Goal: Task Accomplishment & Management: Manage account settings

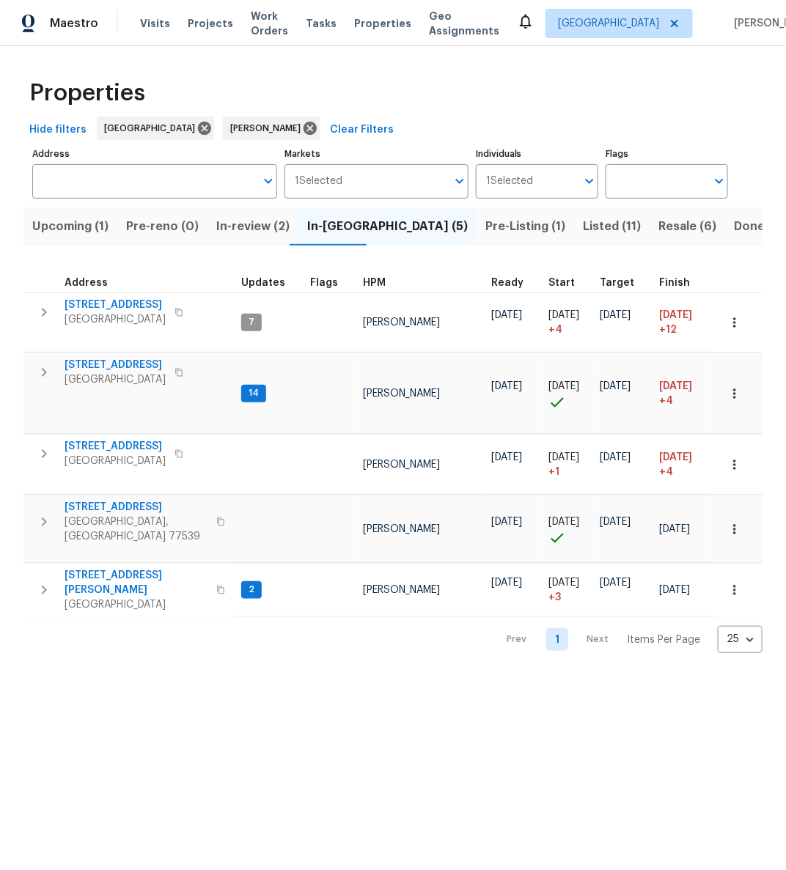
click at [280, 677] on html "Maestro Visits Projects Work Orders Tasks Properties Geo Assignments Houston An…" at bounding box center [393, 338] width 786 height 677
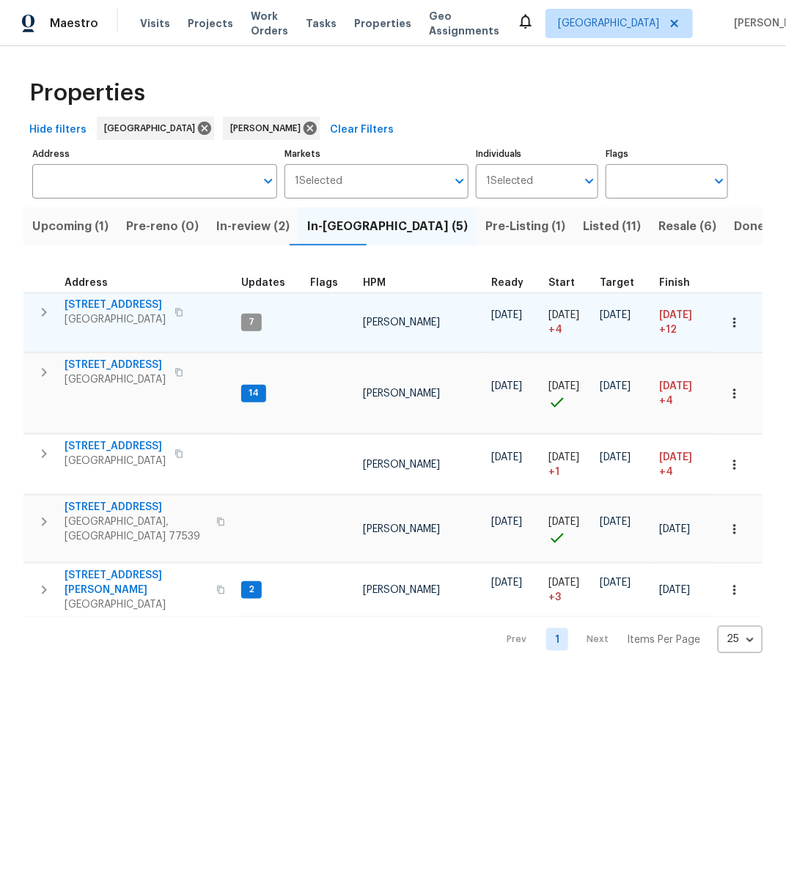
click at [103, 298] on span "[STREET_ADDRESS]" at bounding box center [115, 305] width 101 height 15
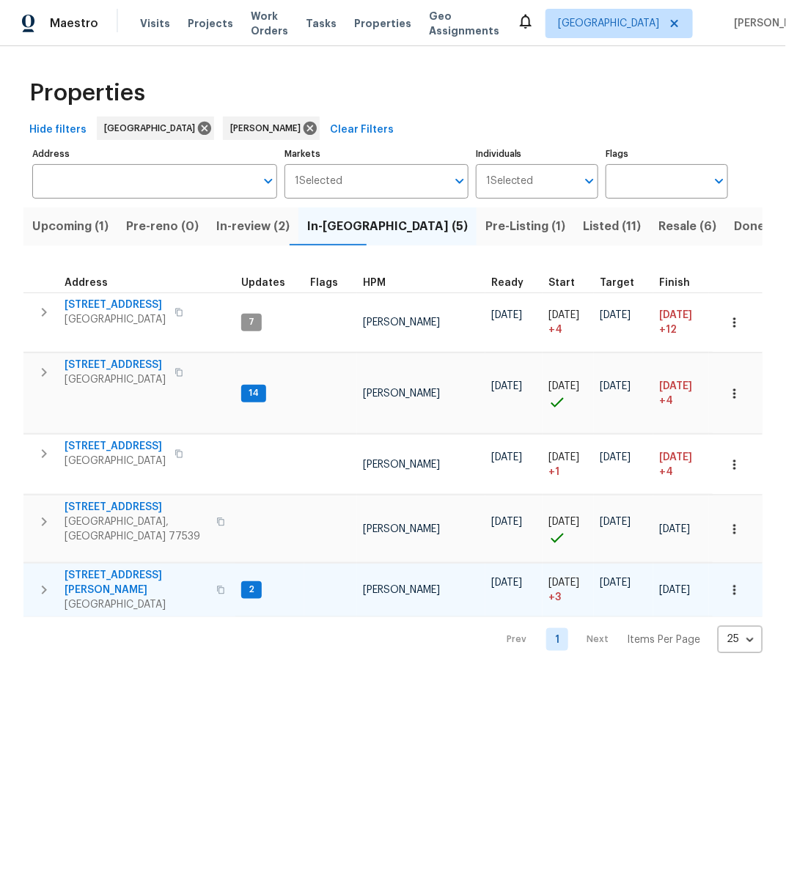
click at [116, 568] on span "10110 Willmont Rd" at bounding box center [136, 582] width 143 height 29
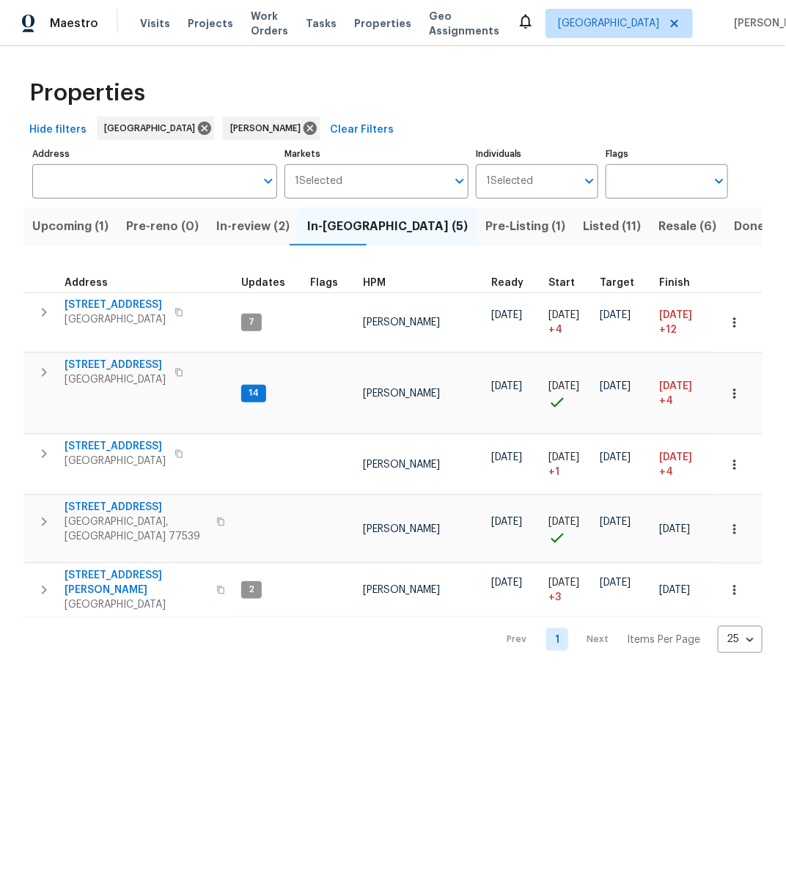
click at [523, 103] on div "Properties" at bounding box center [392, 93] width 739 height 47
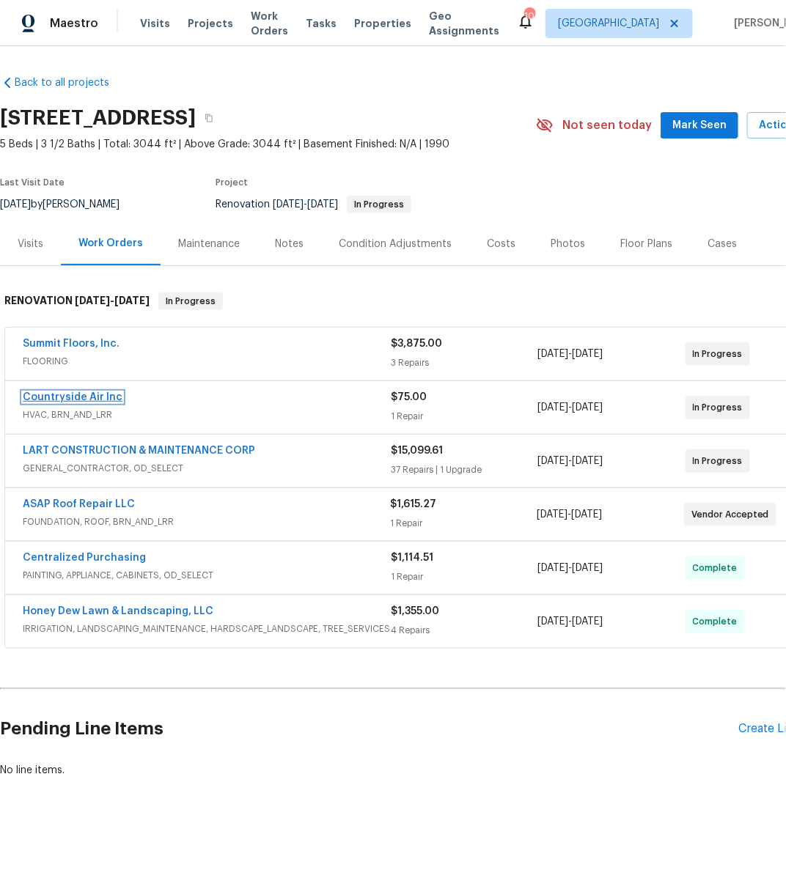
click at [75, 394] on link "Countryside Air Inc" at bounding box center [73, 397] width 100 height 10
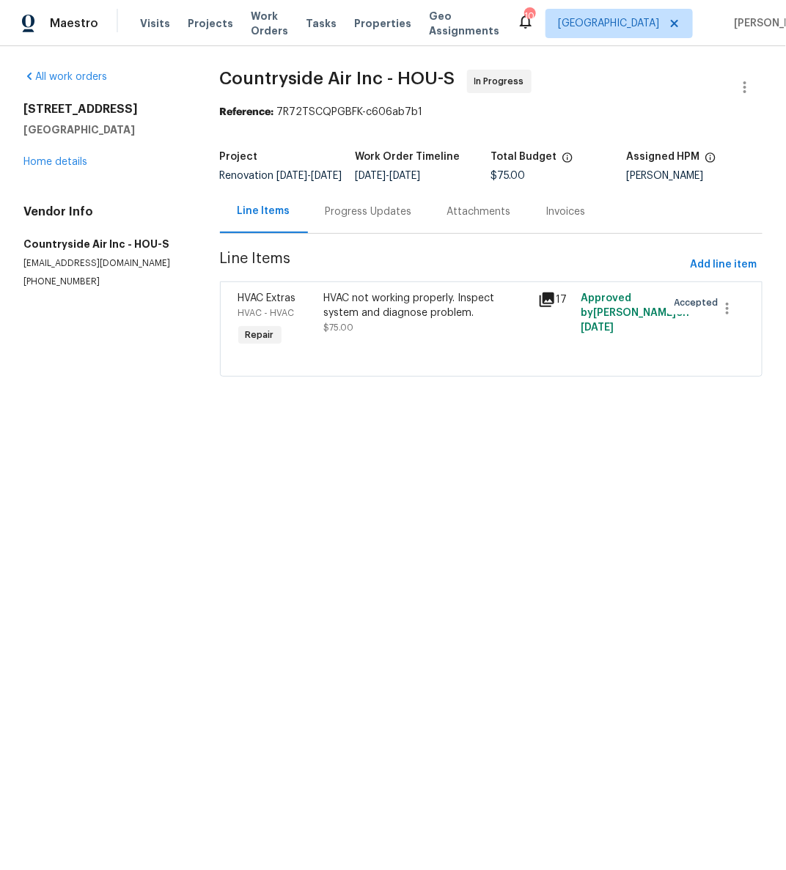
click at [354, 219] on div "Progress Updates" at bounding box center [369, 212] width 87 height 15
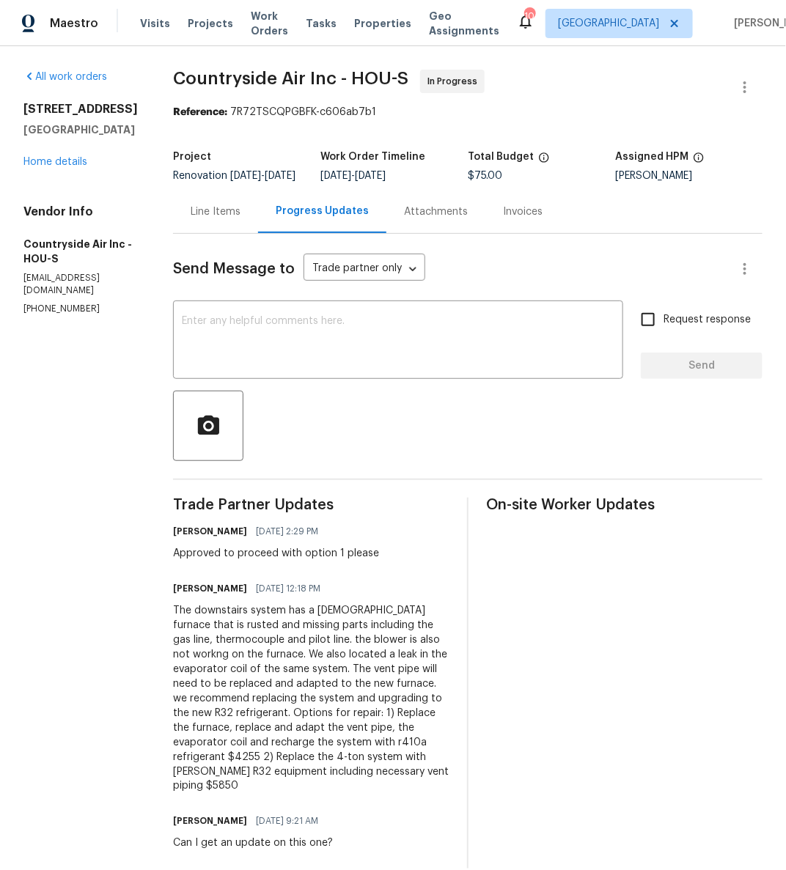
scroll to position [35, 0]
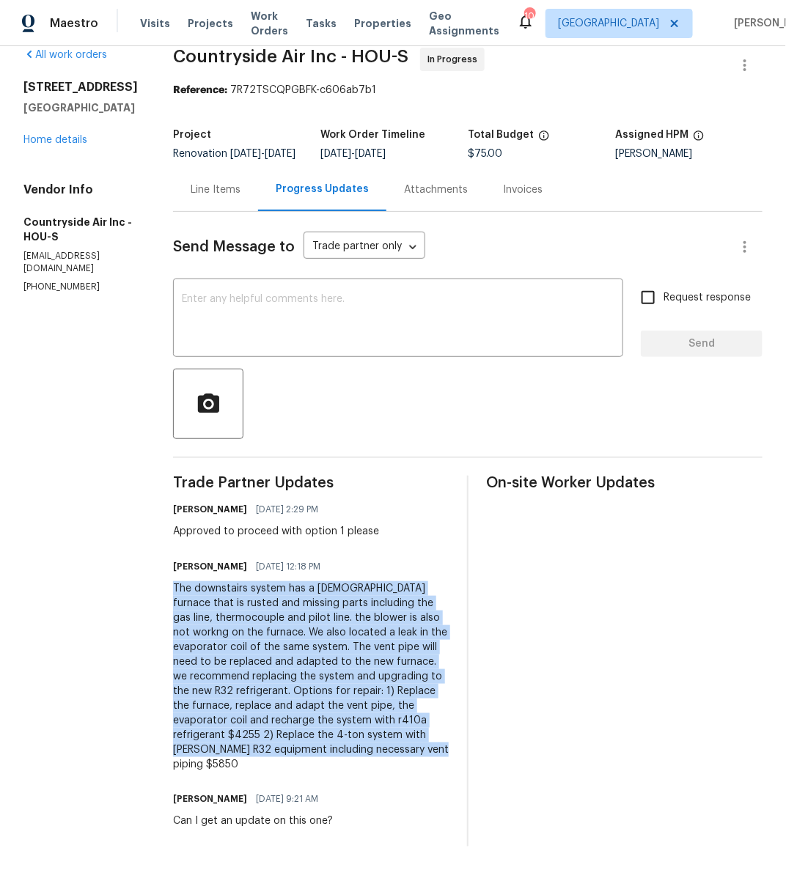
drag, startPoint x: 255, startPoint y: 759, endPoint x: 173, endPoint y: 586, distance: 191.6
click at [173, 586] on div "The downstairs system has a [DEMOGRAPHIC_DATA] furnace that is rusted and missi…" at bounding box center [311, 677] width 276 height 191
copy div "The downstairs system has a [DEMOGRAPHIC_DATA] furnace that is rusted and missi…"
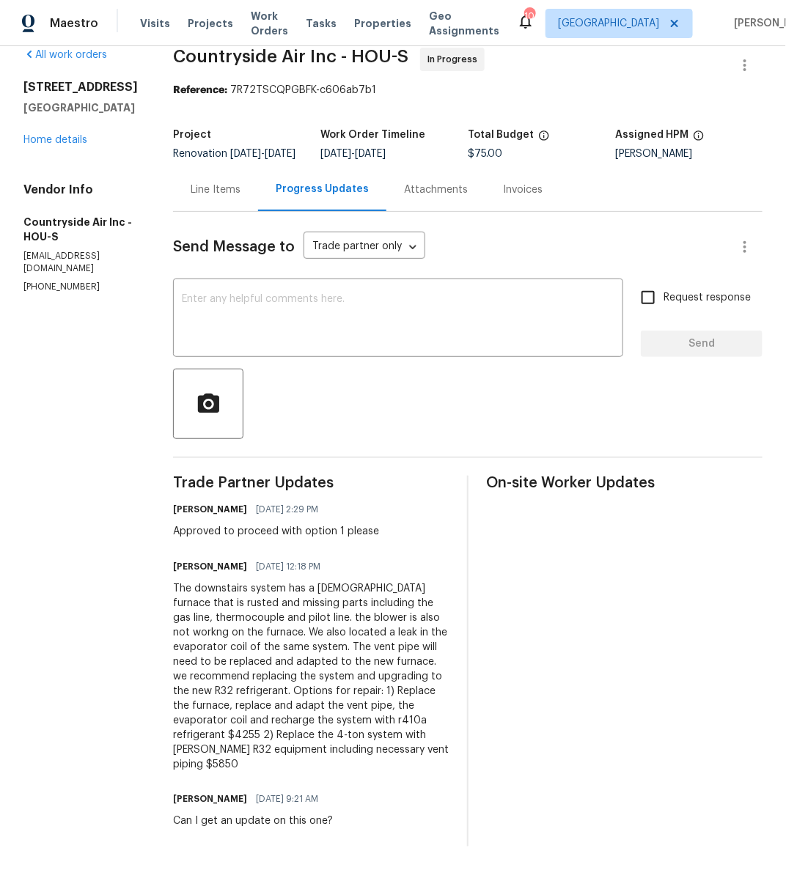
click at [202, 185] on div "Line Items" at bounding box center [216, 190] width 50 height 15
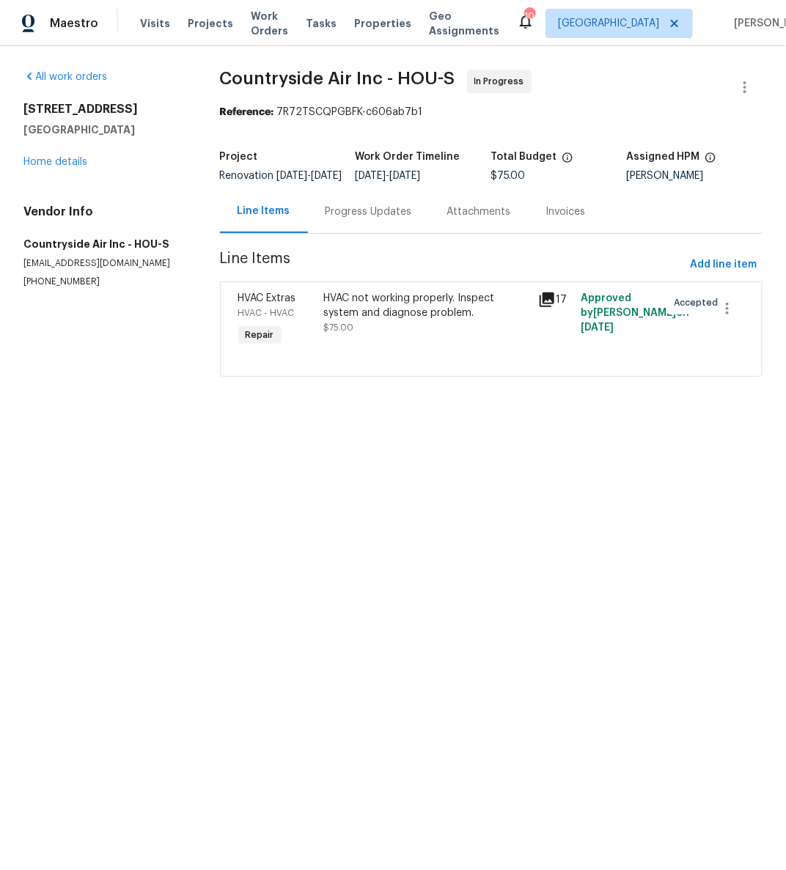
click at [403, 312] on div "HVAC not working properly. Inspect system and diagnose problem." at bounding box center [427, 305] width 206 height 29
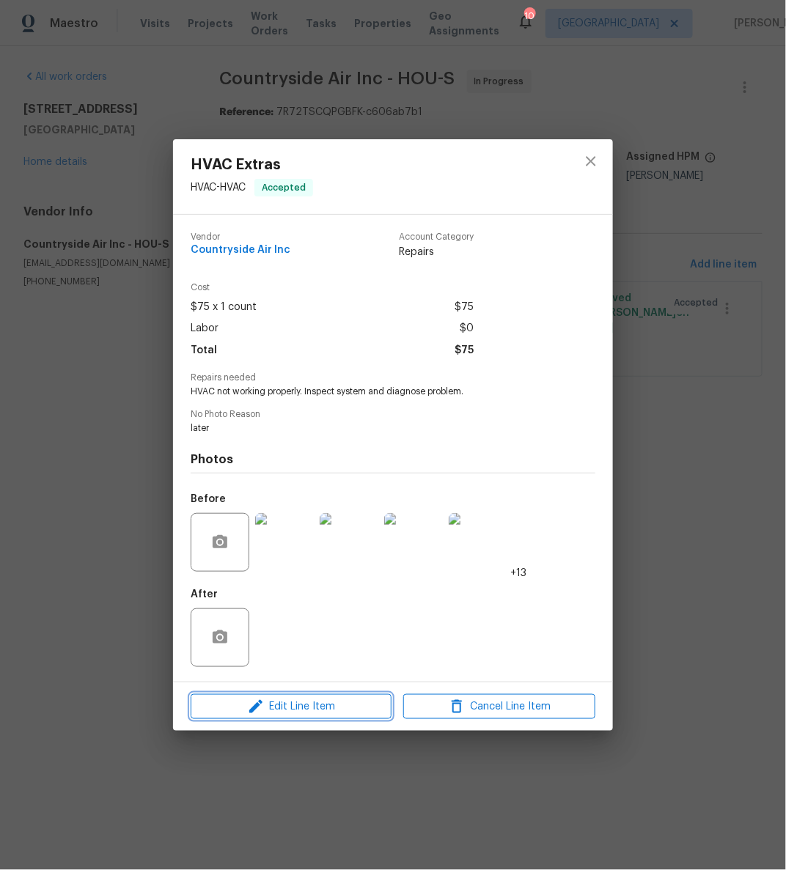
click at [337, 714] on span "Edit Line Item" at bounding box center [291, 707] width 192 height 18
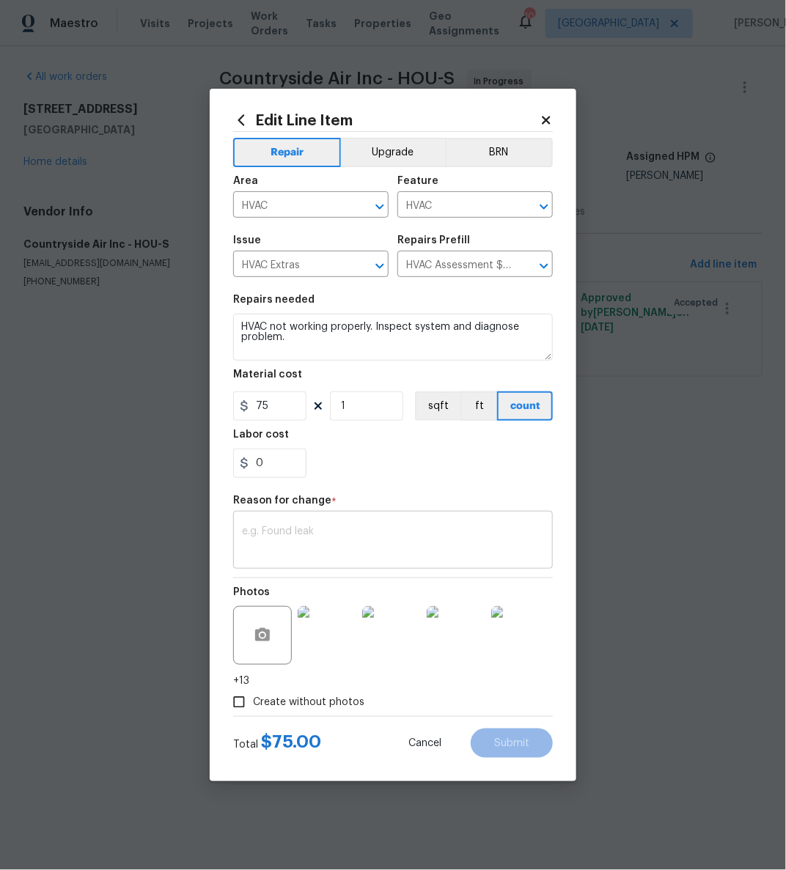
click at [364, 534] on textarea at bounding box center [393, 542] width 302 height 31
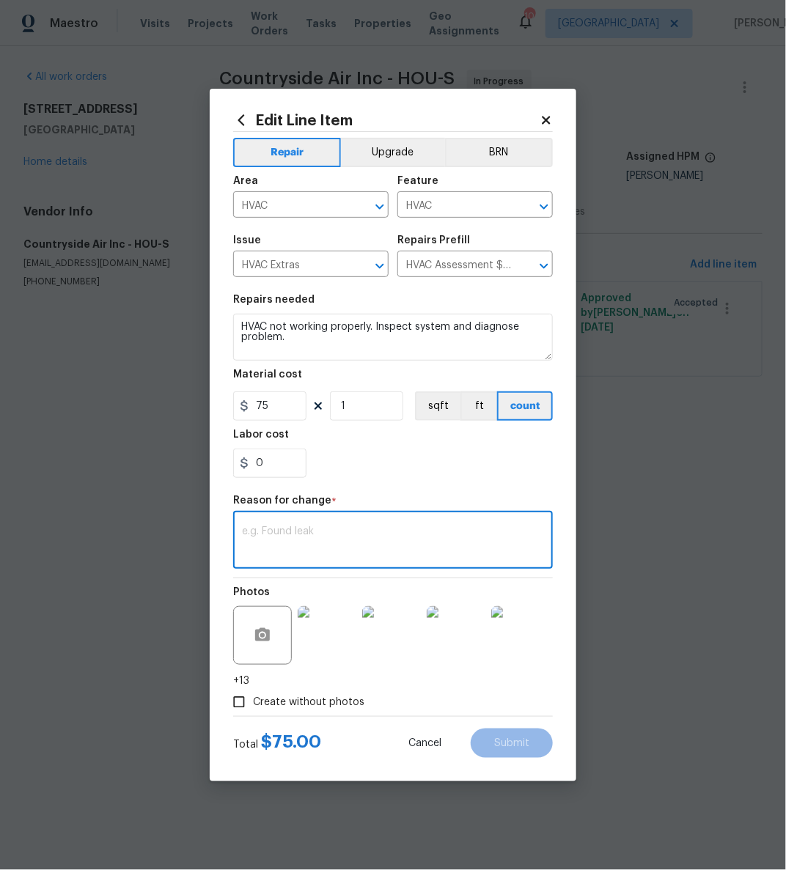
paste textarea "The downstairs system has a [DEMOGRAPHIC_DATA] furnace that is rusted and missi…"
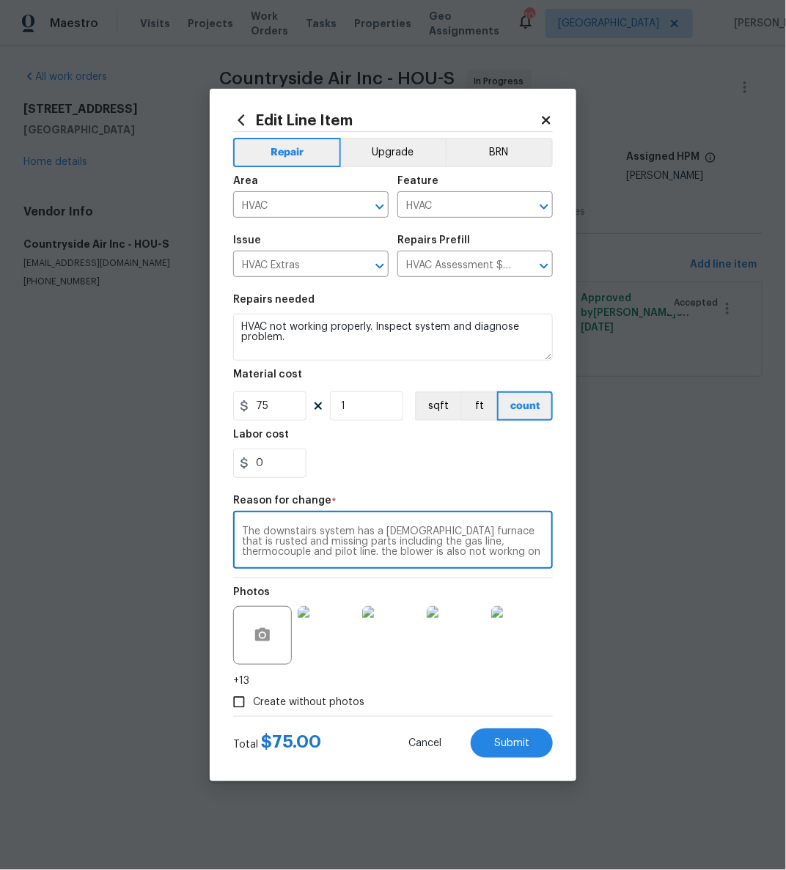
scroll to position [92, 0]
drag, startPoint x: 428, startPoint y: 555, endPoint x: 442, endPoint y: 543, distance: 18.7
click at [442, 543] on textarea "The downstairs system has a [DEMOGRAPHIC_DATA] furnace that is rusted and missi…" at bounding box center [393, 542] width 302 height 31
type textarea "The downstairs system has a [DEMOGRAPHIC_DATA] furnace that is rusted and missi…"
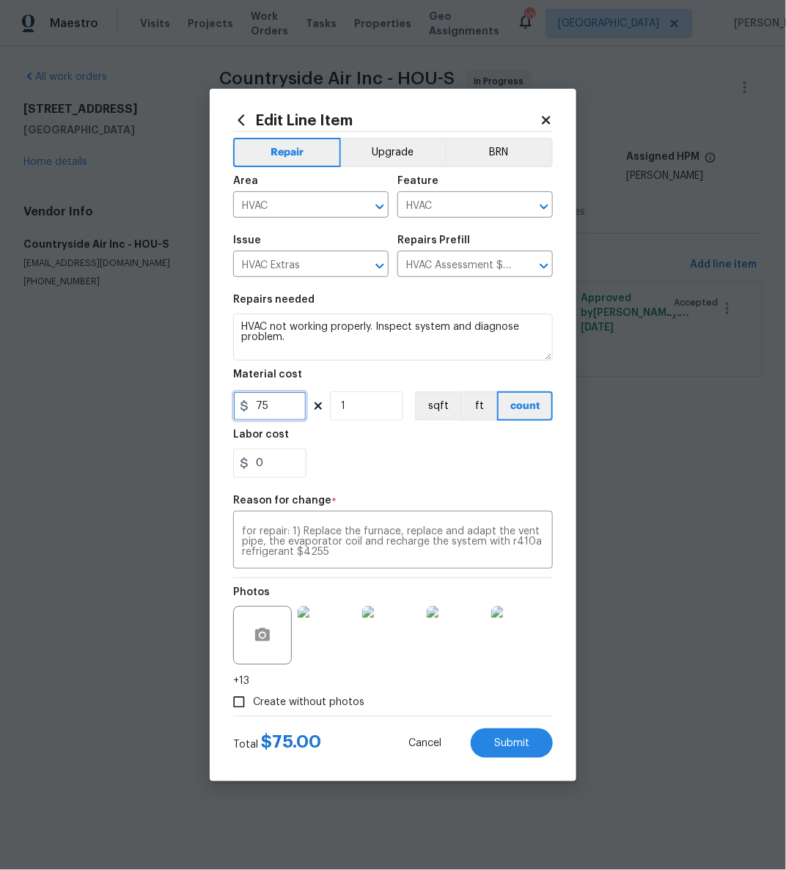
drag, startPoint x: 268, startPoint y: 408, endPoint x: 255, endPoint y: 408, distance: 13.2
click at [256, 408] on input "75" at bounding box center [269, 406] width 73 height 29
type input "4255"
click at [535, 735] on button "Submit" at bounding box center [512, 743] width 82 height 29
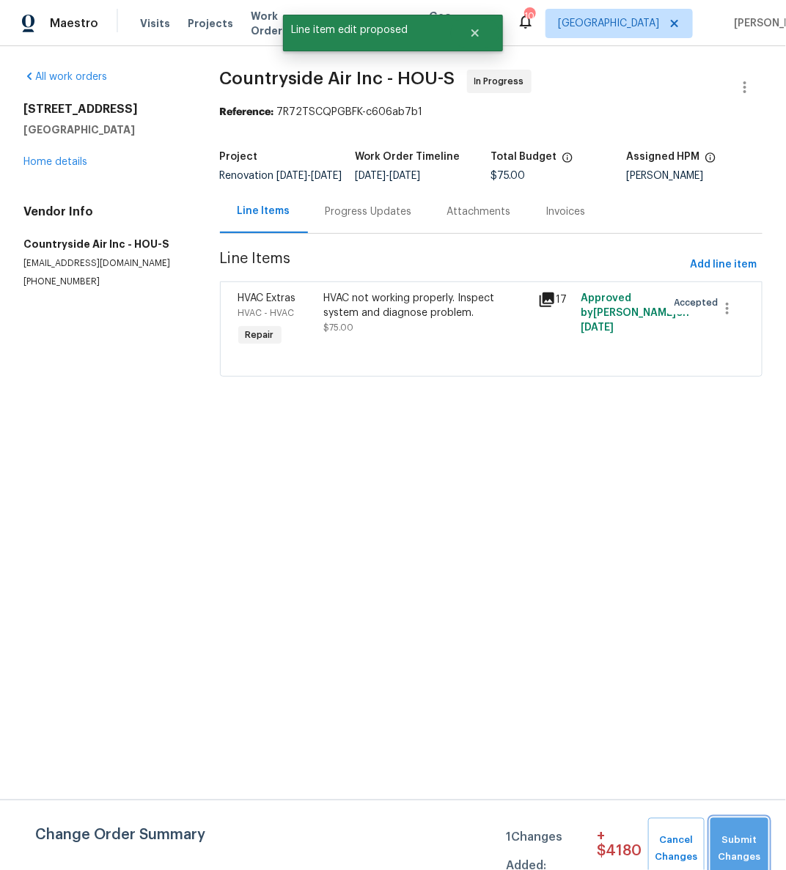
click at [742, 860] on span "Submit Changes" at bounding box center [739, 850] width 43 height 34
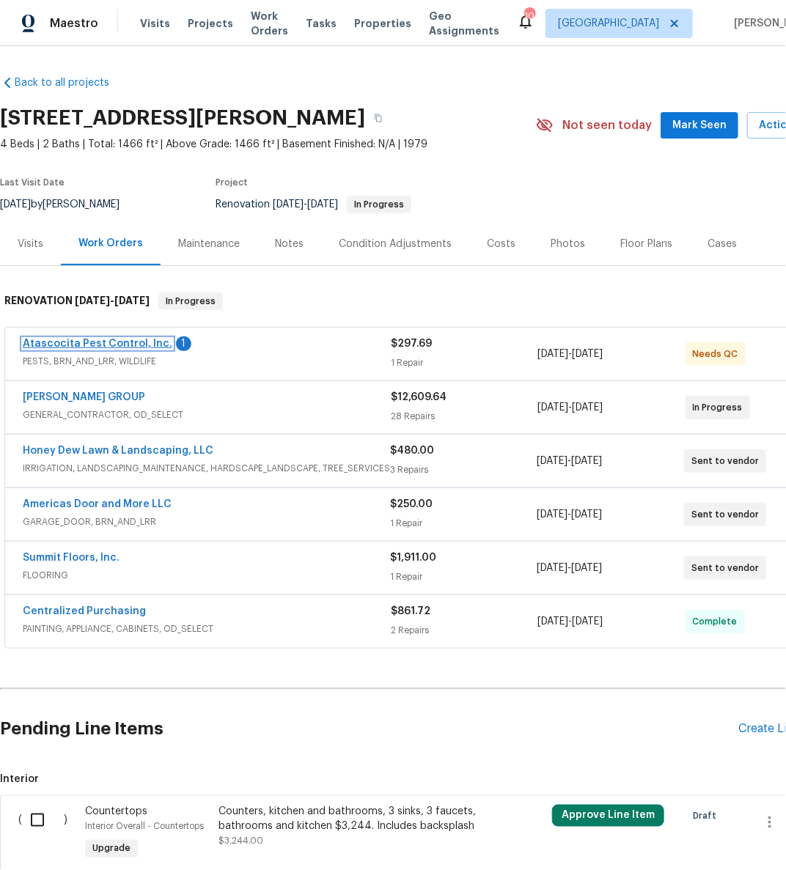
click at [125, 343] on link "Atascocita Pest Control, Inc." at bounding box center [98, 344] width 150 height 10
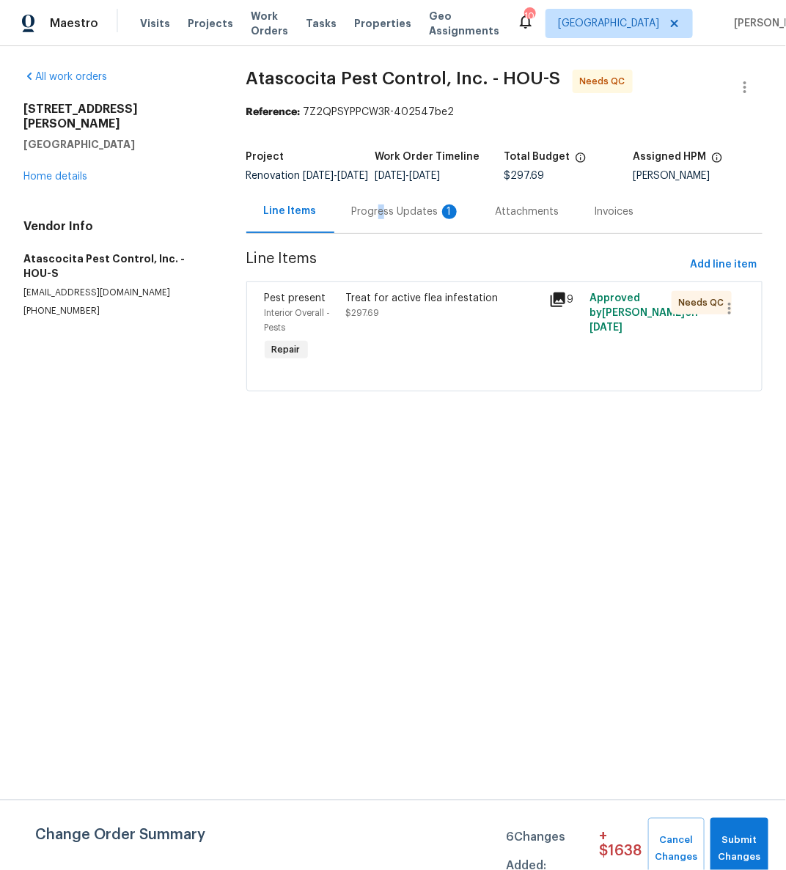
click at [378, 219] on div "Progress Updates 1" at bounding box center [406, 212] width 109 height 15
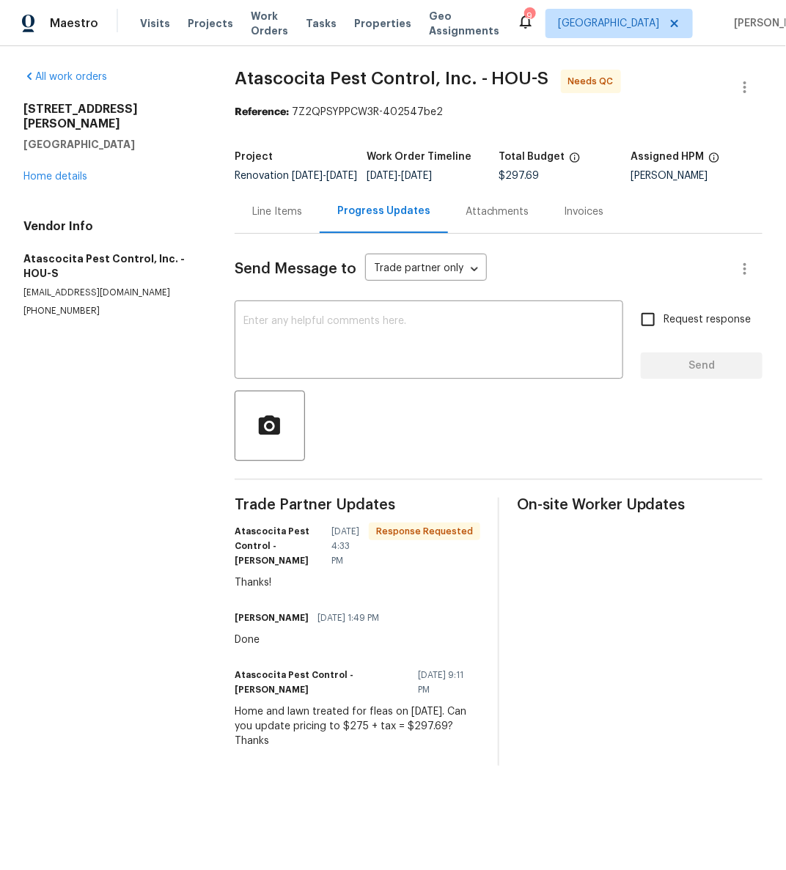
click at [292, 178] on span "[DATE]" at bounding box center [307, 176] width 31 height 10
click at [274, 216] on div "Line Items" at bounding box center [277, 212] width 50 height 15
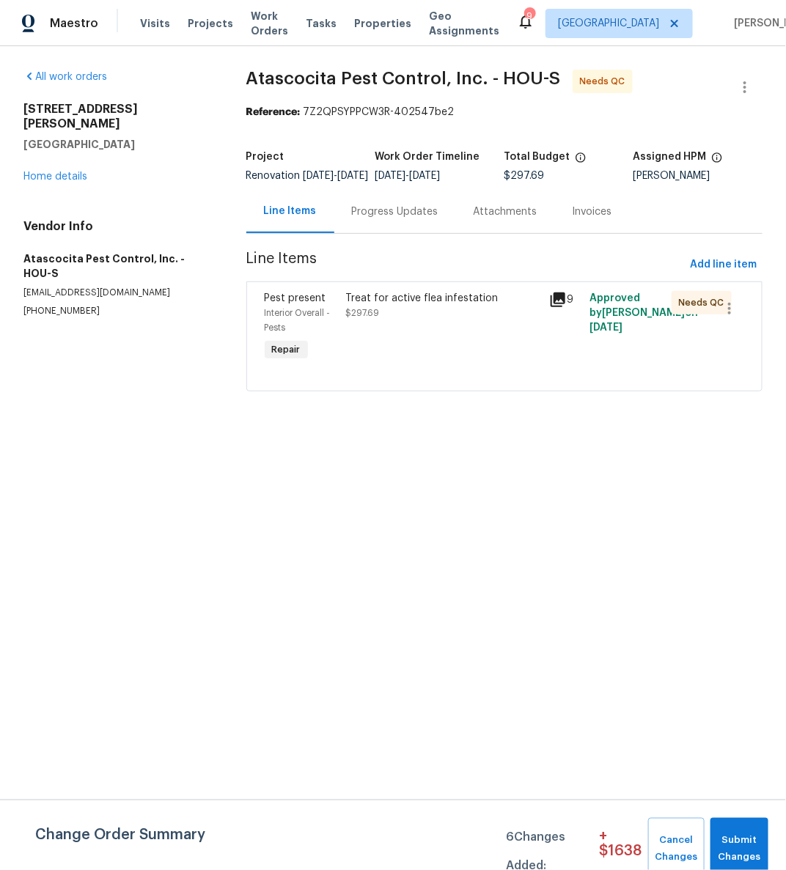
click at [403, 306] on div "Treat for active flea infestation" at bounding box center [443, 298] width 195 height 15
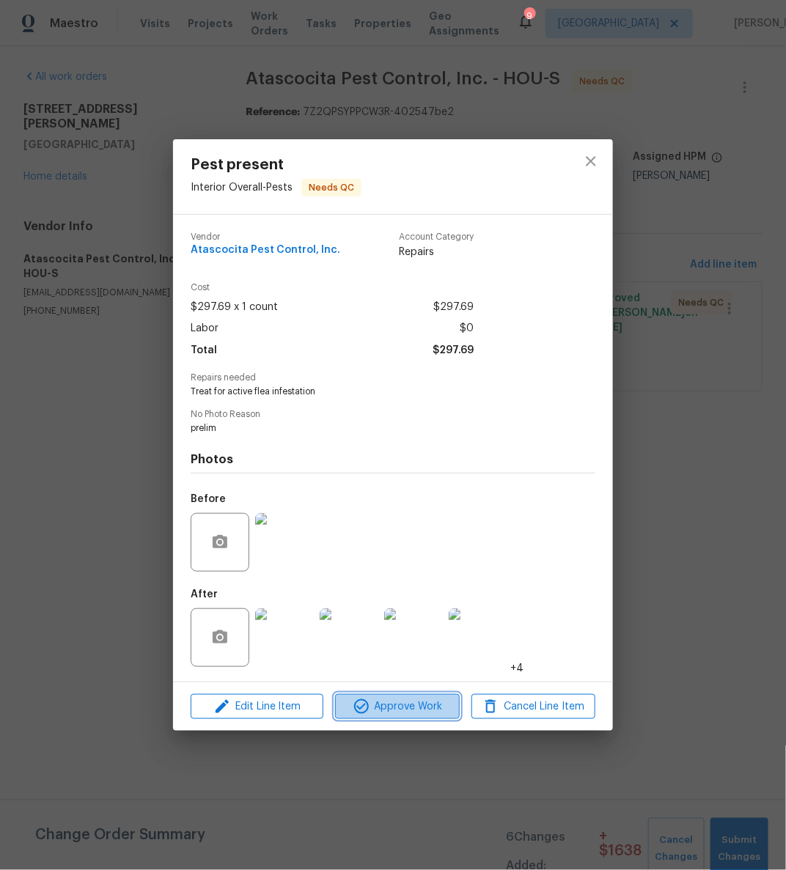
click at [384, 701] on span "Approve Work" at bounding box center [397, 707] width 115 height 18
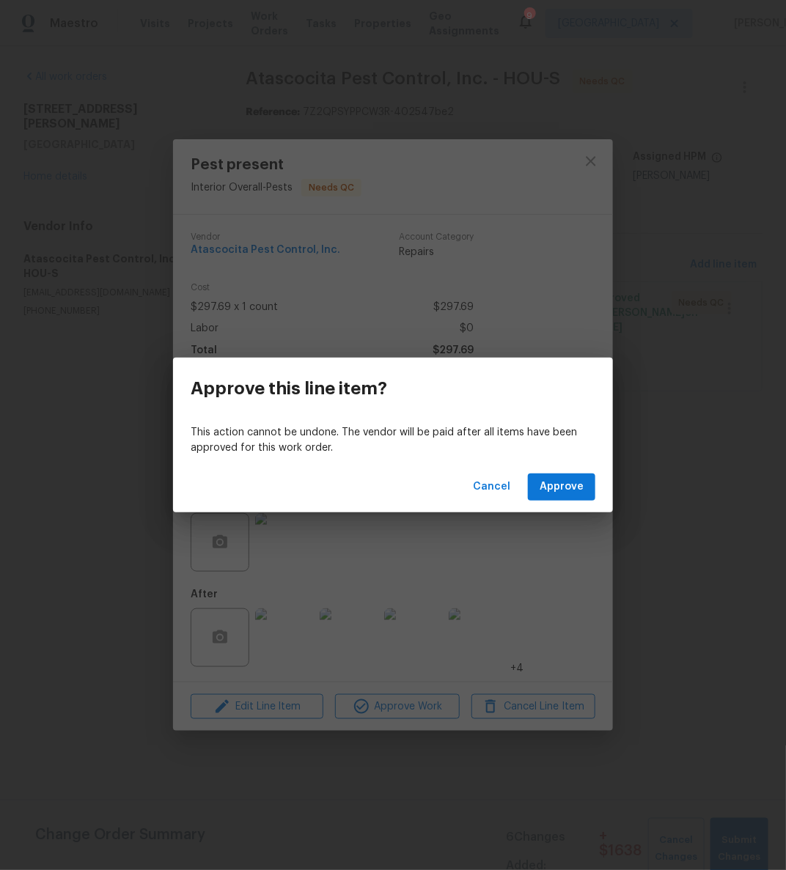
click at [568, 501] on div "Cancel Approve" at bounding box center [393, 487] width 440 height 51
click at [568, 496] on span "Approve" at bounding box center [562, 487] width 44 height 18
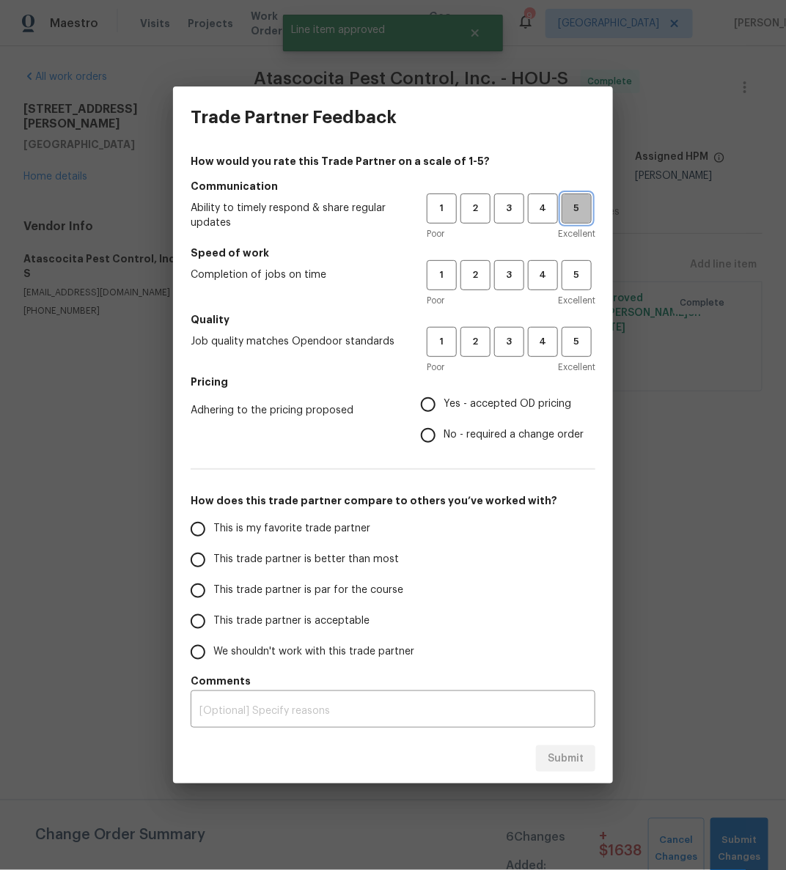
click at [586, 206] on span "5" at bounding box center [576, 208] width 27 height 17
click at [570, 274] on span "5" at bounding box center [576, 275] width 27 height 17
click at [583, 330] on button "5" at bounding box center [577, 342] width 30 height 30
click at [538, 409] on span "Yes - accepted OD pricing" at bounding box center [508, 404] width 128 height 15
click at [444, 409] on input "Yes - accepted OD pricing" at bounding box center [428, 404] width 31 height 31
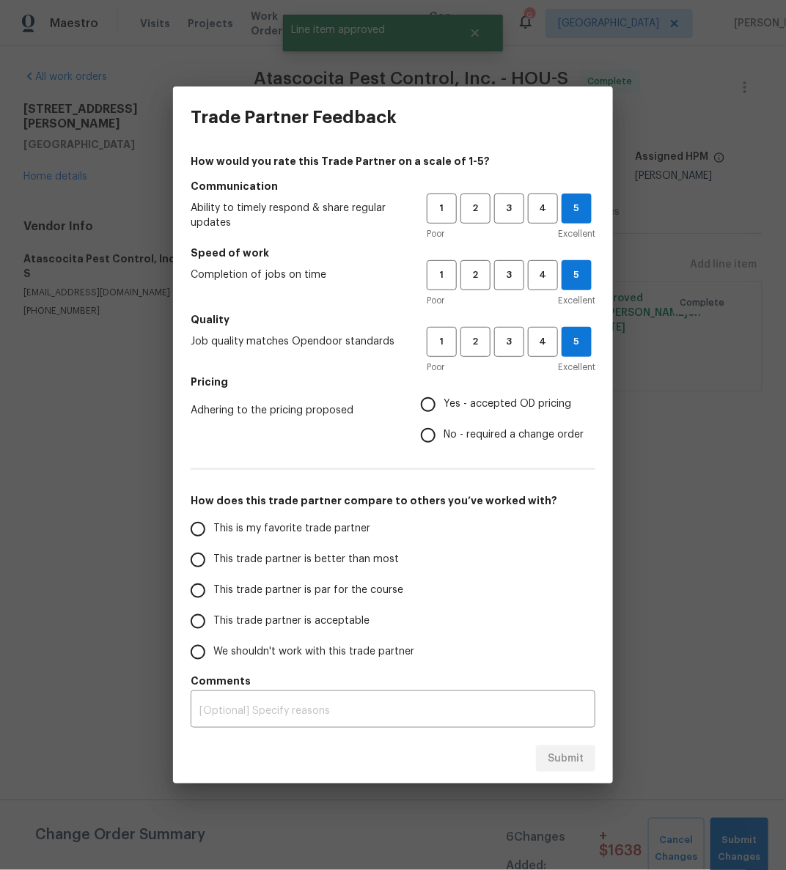
radio input "true"
click at [375, 582] on label "This trade partner is par for the course" at bounding box center [299, 591] width 232 height 31
click at [213, 582] on input "This trade partner is par for the course" at bounding box center [198, 591] width 31 height 31
radio input "false"
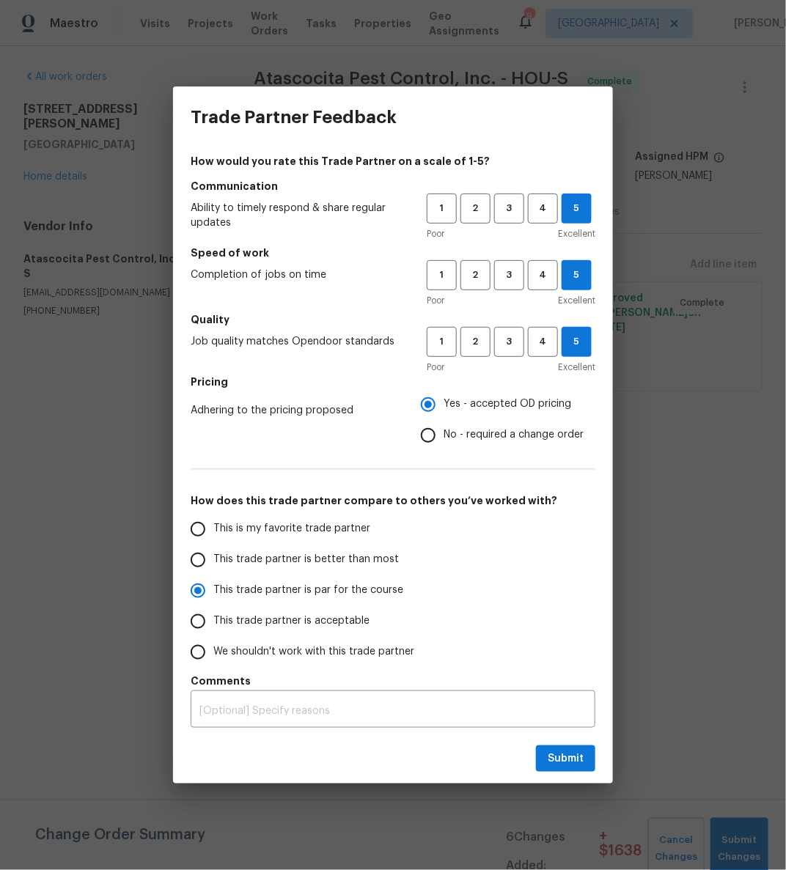
click at [352, 563] on span "This trade partner is better than most" at bounding box center [306, 559] width 186 height 15
click at [213, 563] on input "This trade partner is better than most" at bounding box center [198, 560] width 31 height 31
click at [577, 766] on span "Submit" at bounding box center [566, 759] width 36 height 18
radio input "true"
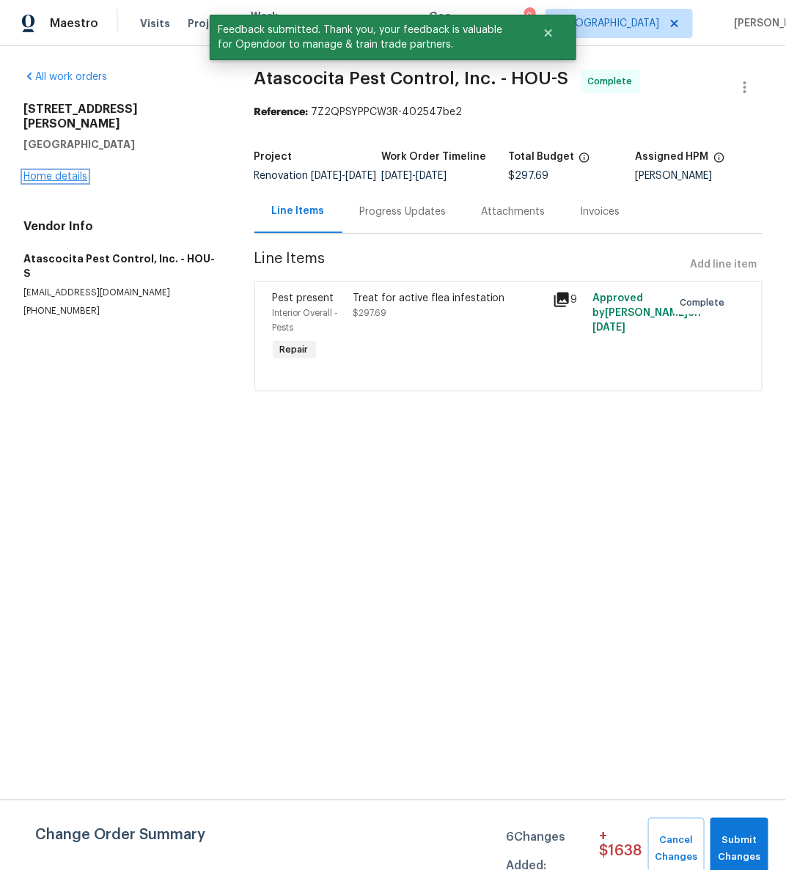
click at [45, 172] on link "Home details" at bounding box center [55, 177] width 64 height 10
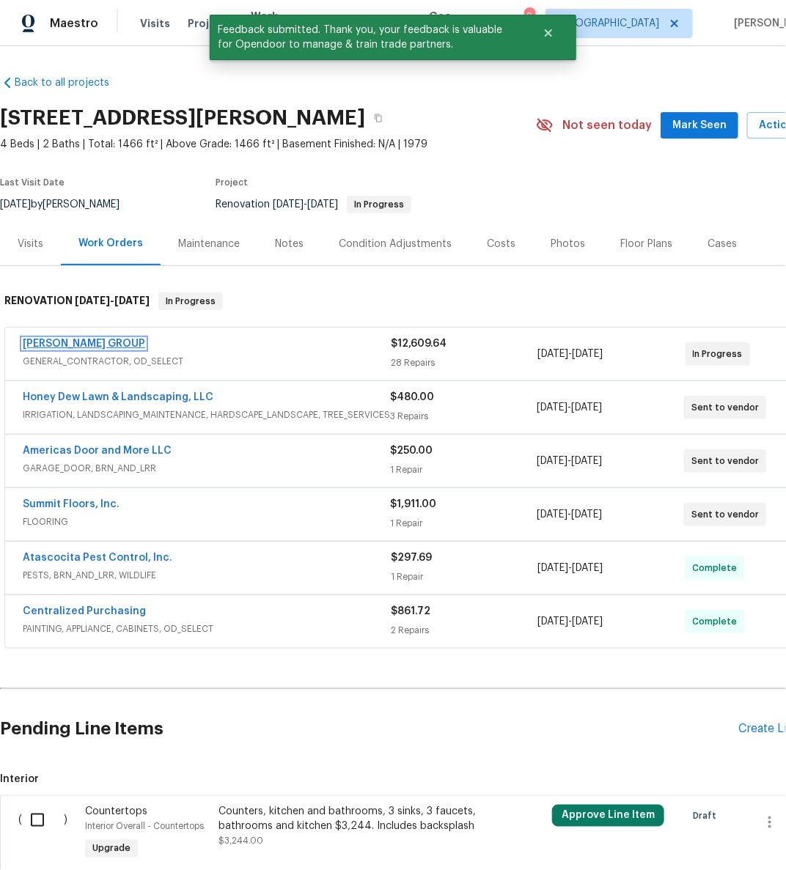
click at [75, 340] on link "BARAKEL VENZ GROUP" at bounding box center [84, 344] width 122 height 10
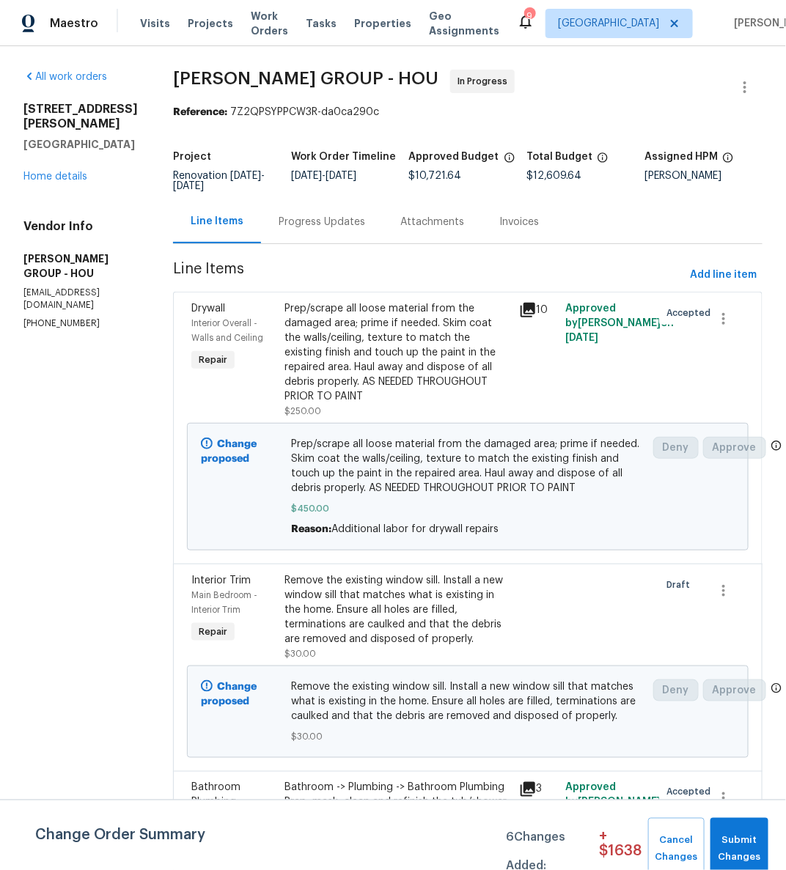
scroll to position [741, 0]
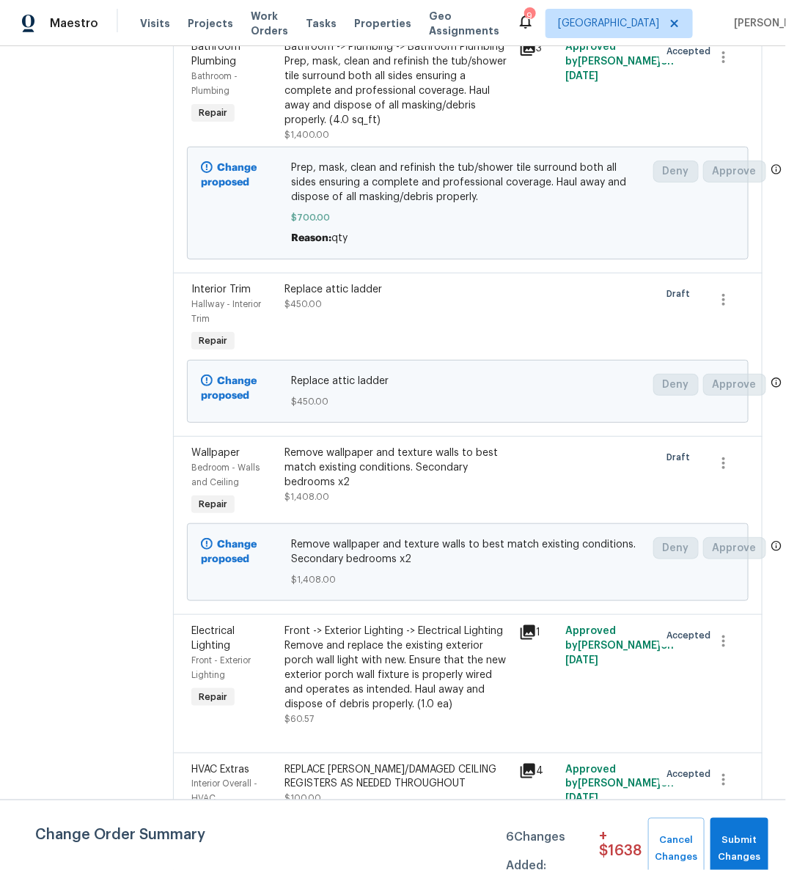
click at [343, 484] on div "Remove wallpaper and texture walls to best match existing conditions. Secondary…" at bounding box center [397, 468] width 225 height 44
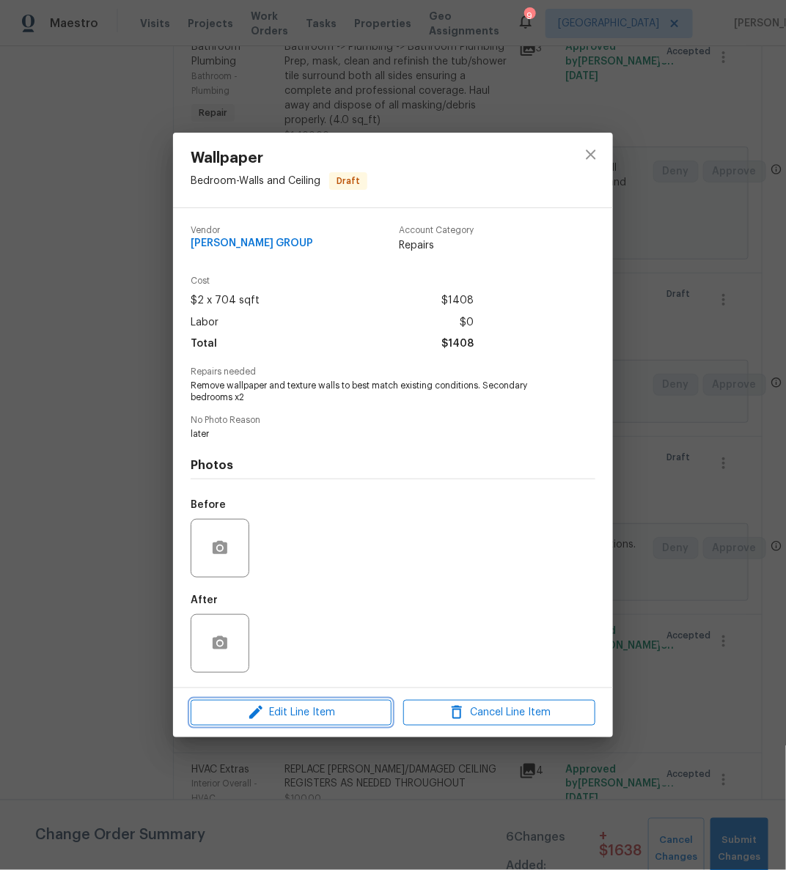
click at [315, 712] on span "Edit Line Item" at bounding box center [291, 713] width 192 height 18
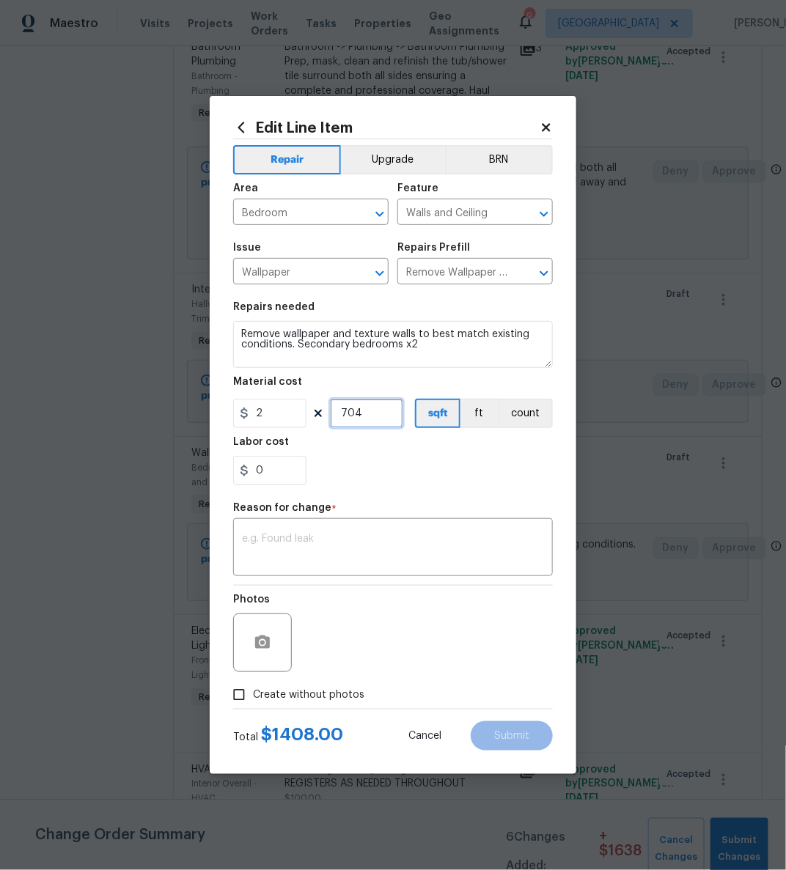
drag, startPoint x: 375, startPoint y: 414, endPoint x: 331, endPoint y: 411, distance: 44.1
click at [331, 411] on input "704" at bounding box center [366, 413] width 73 height 29
type input "100"
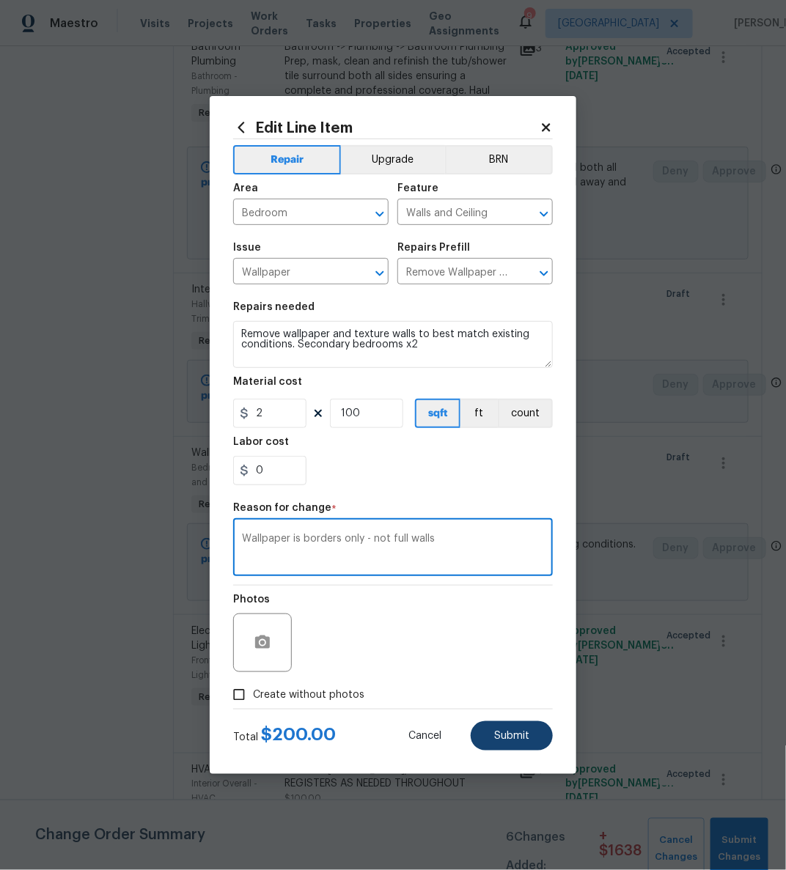
type textarea "Wallpaper is borders only - not full walls"
click at [507, 736] on span "Submit" at bounding box center [511, 736] width 35 height 11
type input "704"
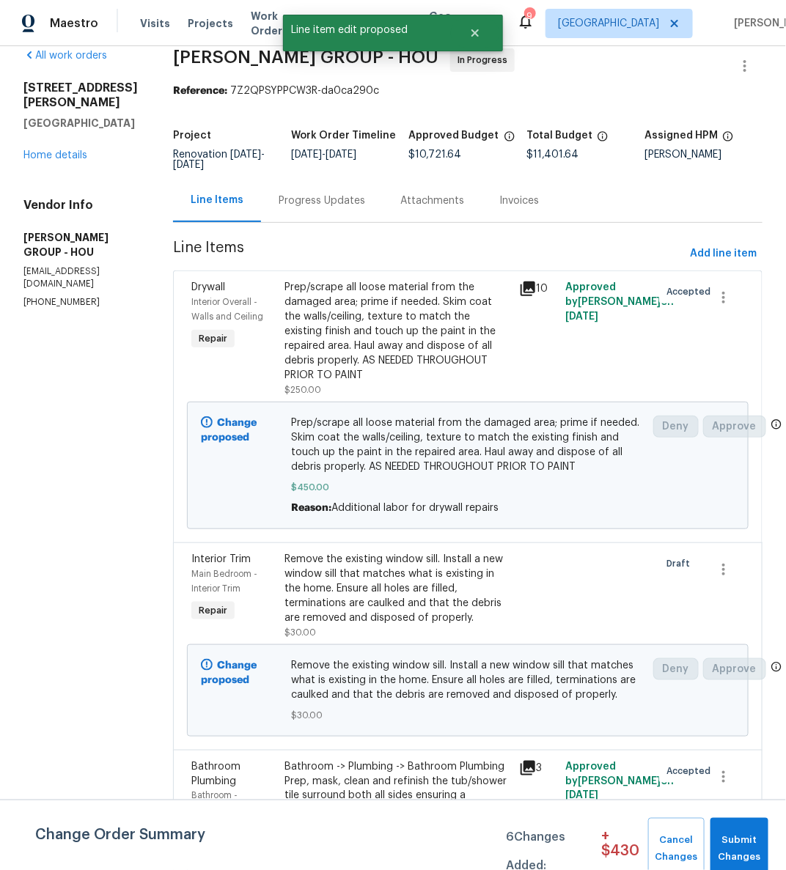
scroll to position [0, 0]
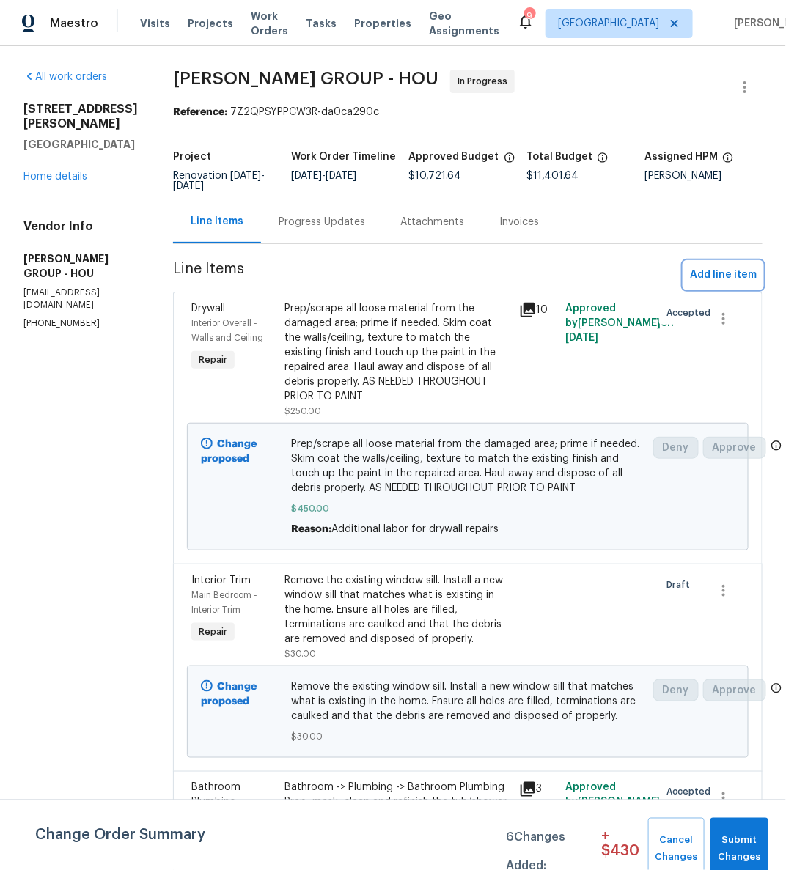
click at [700, 268] on span "Add line item" at bounding box center [723, 275] width 67 height 18
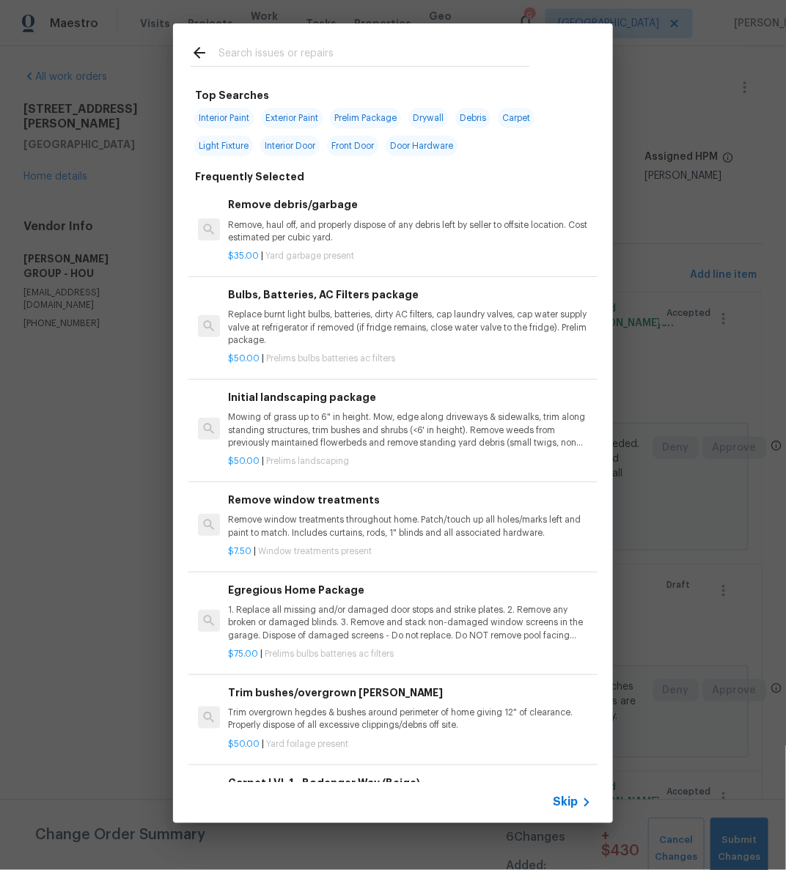
click at [297, 51] on input "text" at bounding box center [374, 55] width 311 height 22
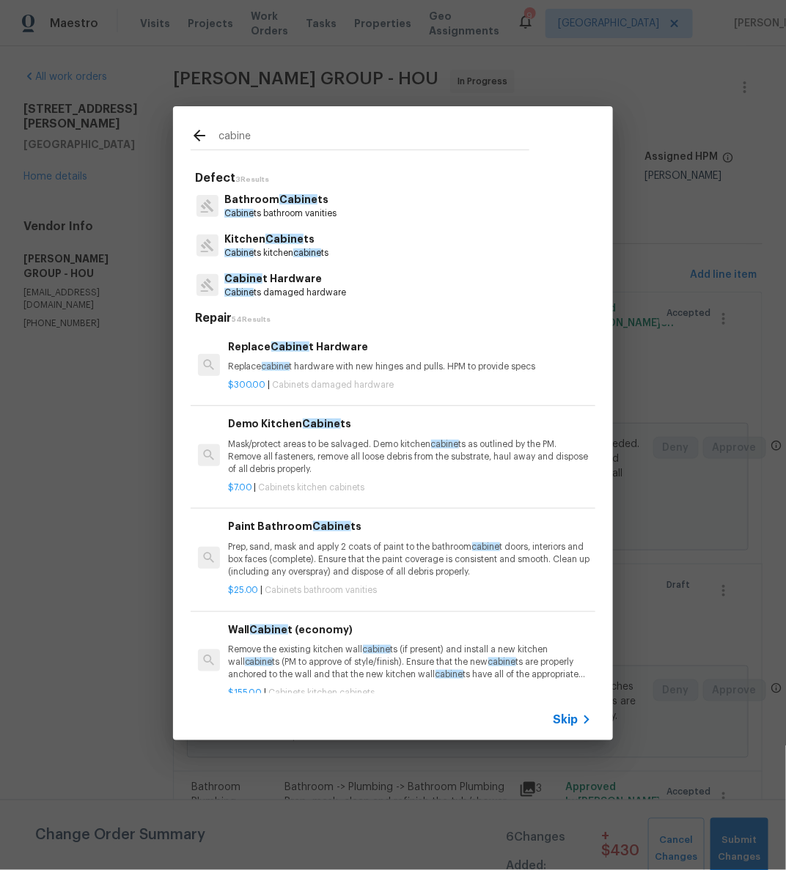
type input "cabine"
click at [269, 241] on span "Cabine" at bounding box center [284, 239] width 38 height 10
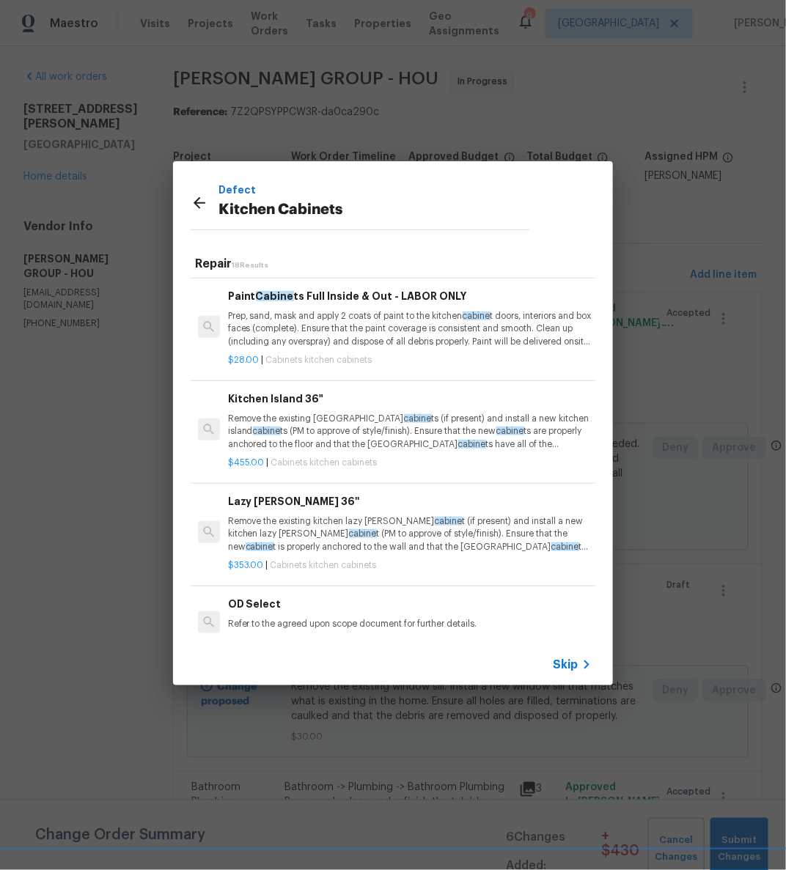
scroll to position [1429, 0]
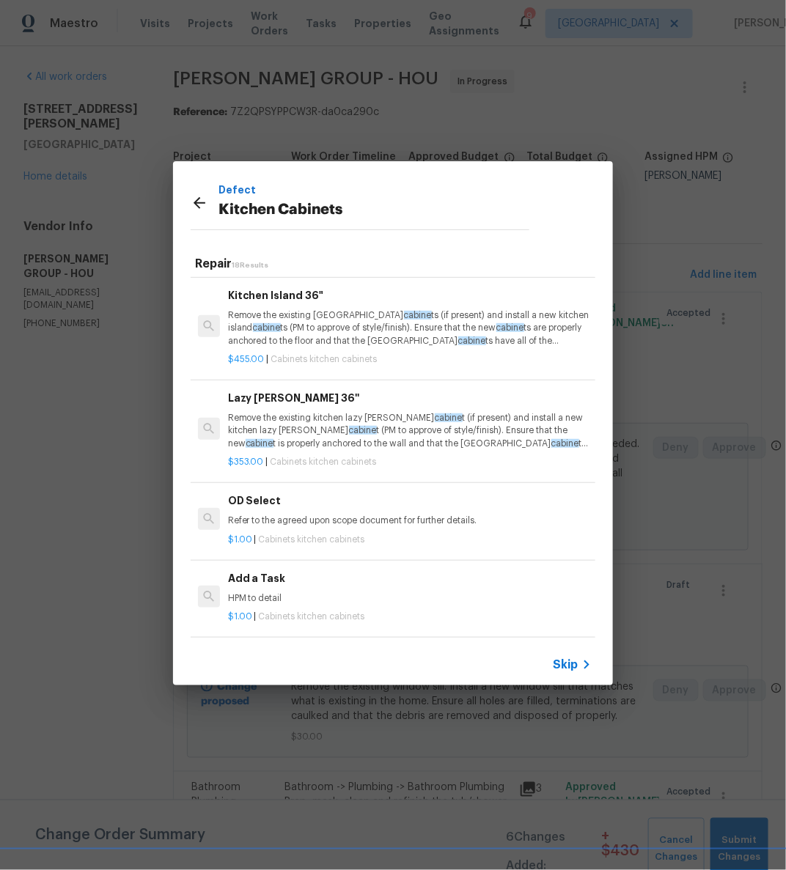
click at [257, 576] on div "Add a Task HPM to detail" at bounding box center [410, 588] width 364 height 35
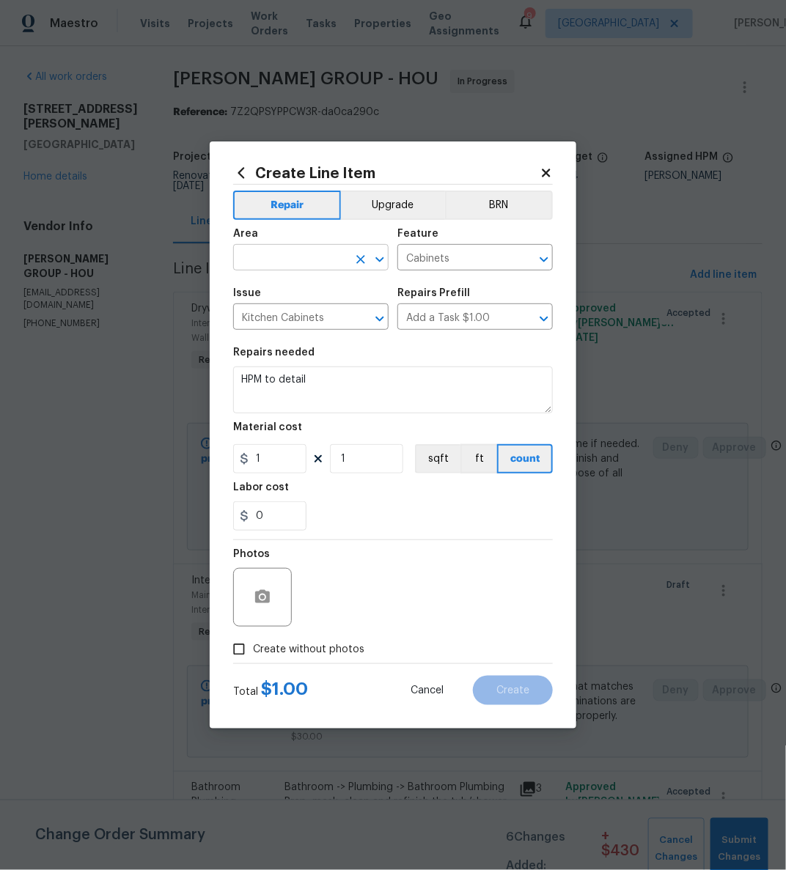
click at [309, 258] on input "text" at bounding box center [290, 259] width 114 height 23
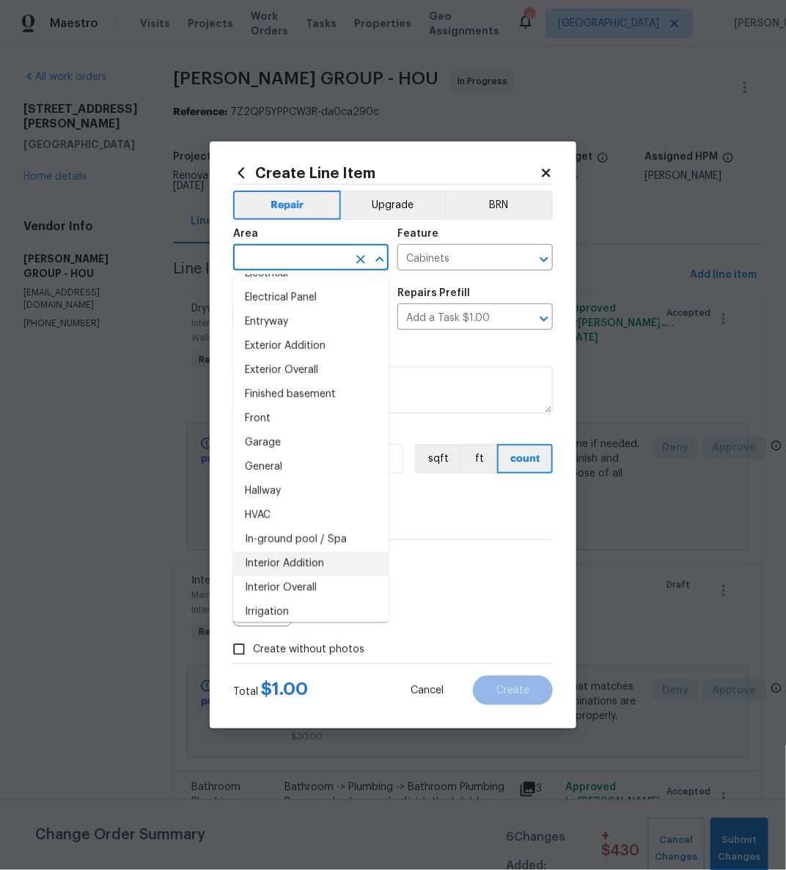
scroll to position [409, 0]
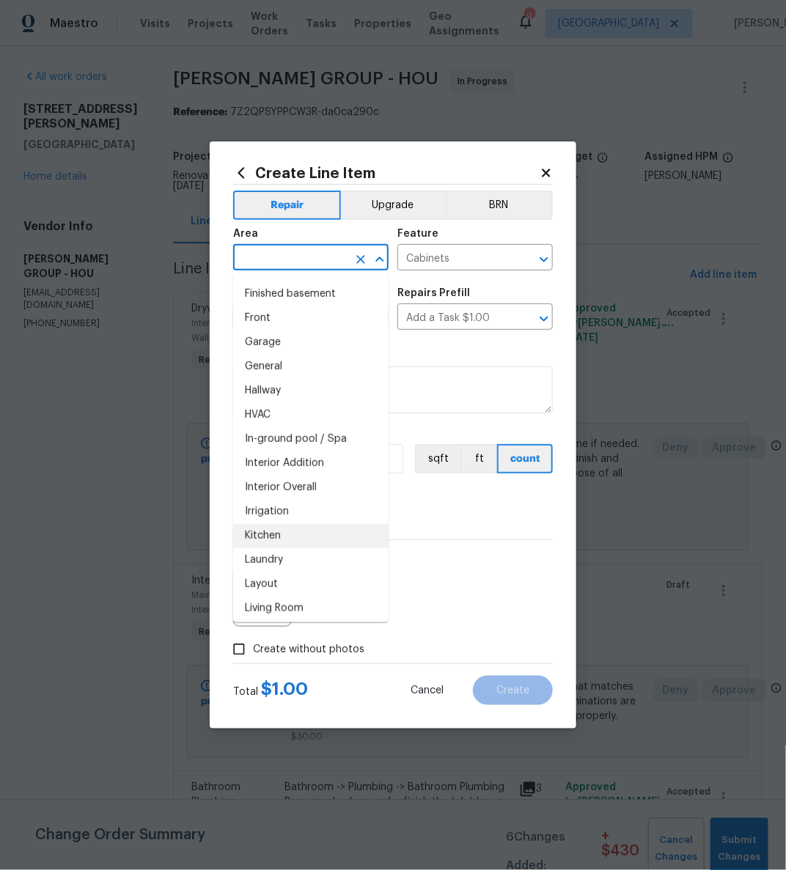
click at [311, 540] on li "Kitchen" at bounding box center [310, 536] width 155 height 24
type input "Kitchen"
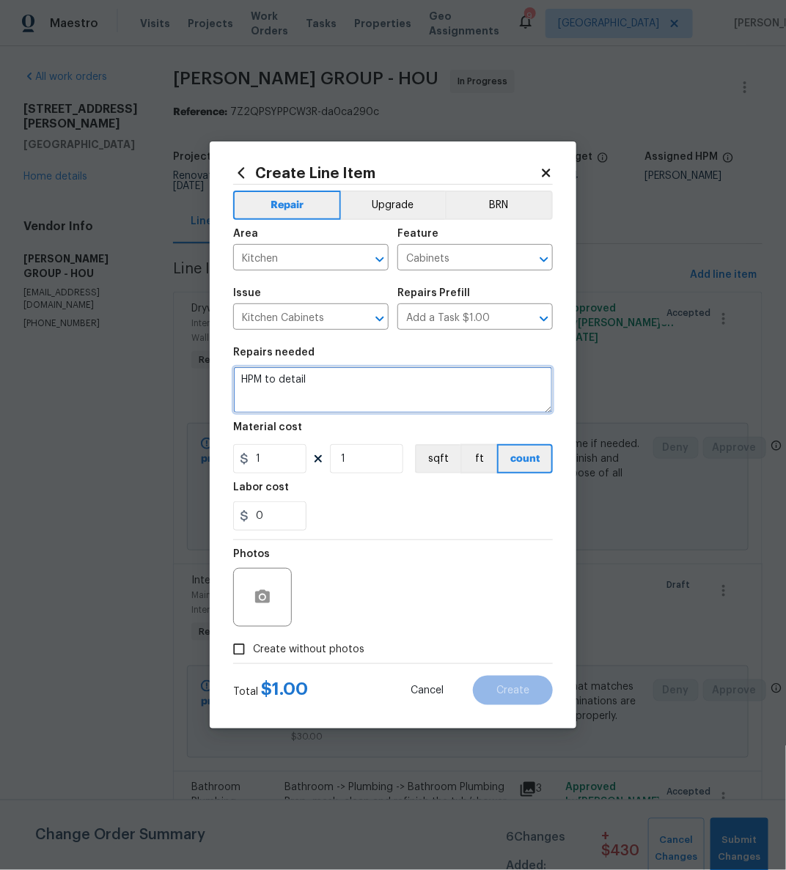
drag, startPoint x: 336, startPoint y: 397, endPoint x: 189, endPoint y: 362, distance: 150.7
click at [189, 362] on div "Create Line Item Repair Upgrade BRN Area Kitchen ​ Feature Cabinets ​ Issue Kit…" at bounding box center [393, 435] width 786 height 870
type textarea "Replace two damaged drawers"
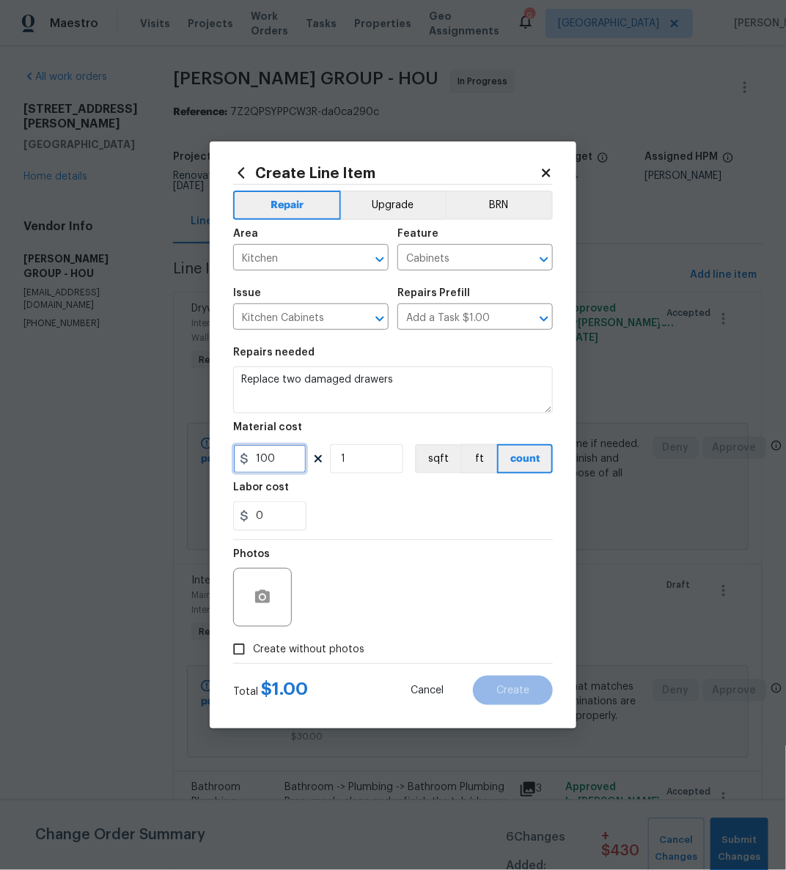
type input "100"
type input "2"
click at [331, 650] on span "Create without photos" at bounding box center [308, 649] width 111 height 15
click at [253, 650] on input "Create without photos" at bounding box center [239, 650] width 28 height 28
checkbox input "true"
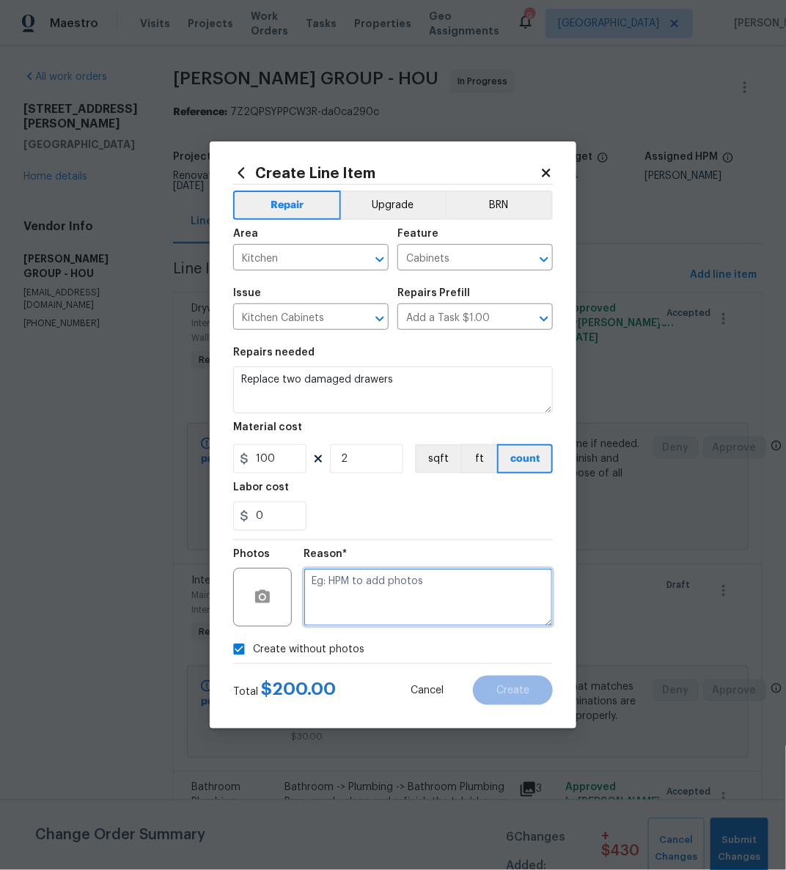
click at [369, 606] on textarea at bounding box center [428, 597] width 249 height 59
type textarea "later"
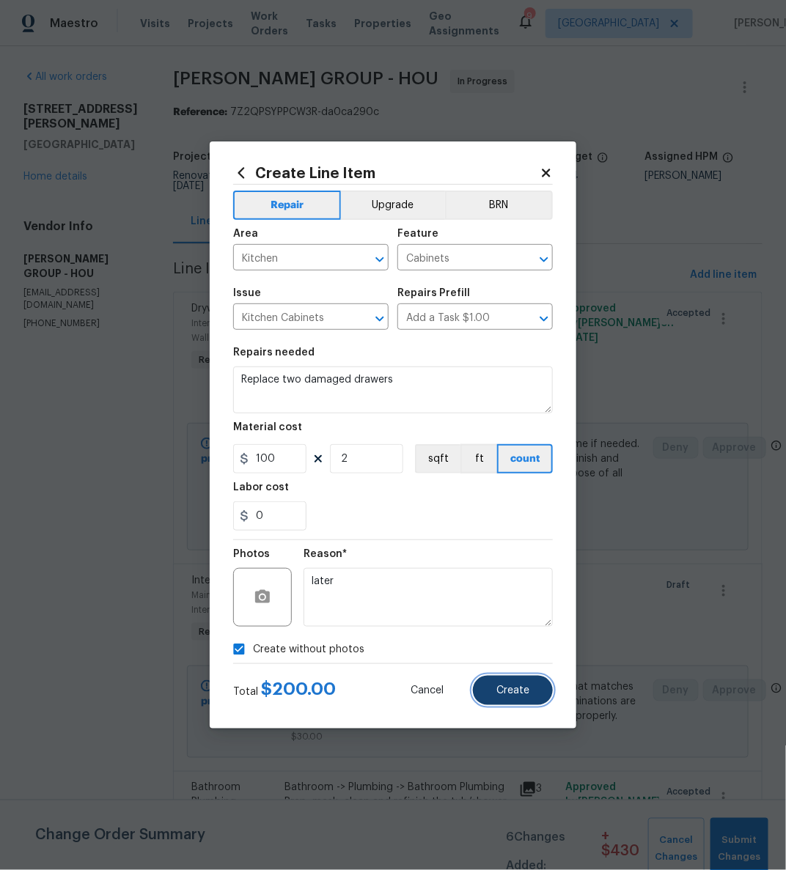
click at [518, 686] on span "Create" at bounding box center [512, 691] width 33 height 11
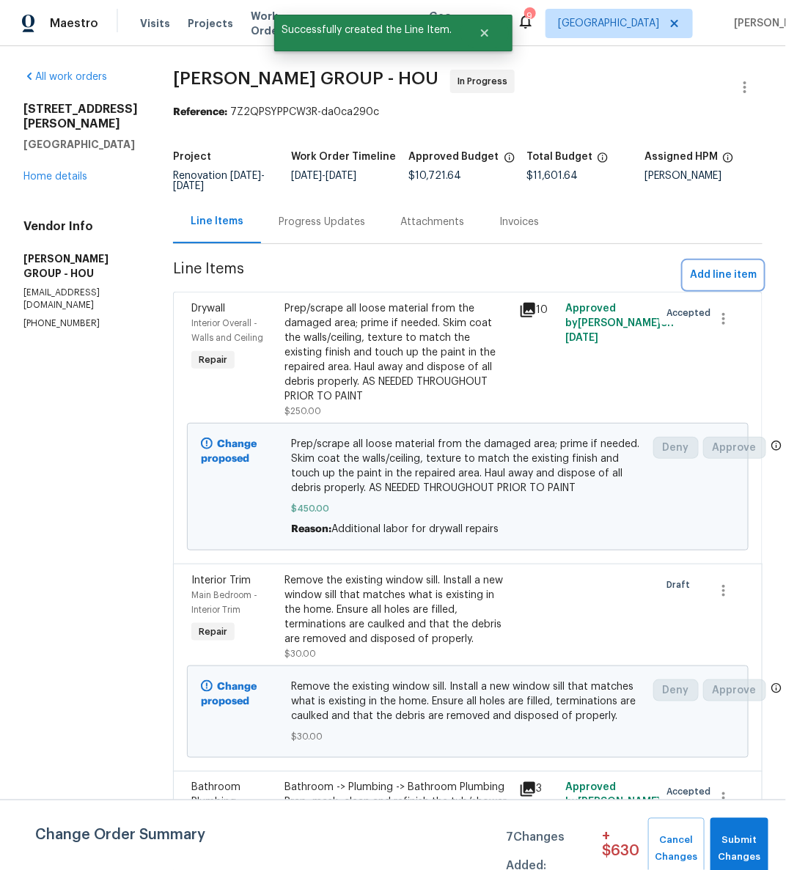
click at [712, 270] on span "Add line item" at bounding box center [723, 275] width 67 height 18
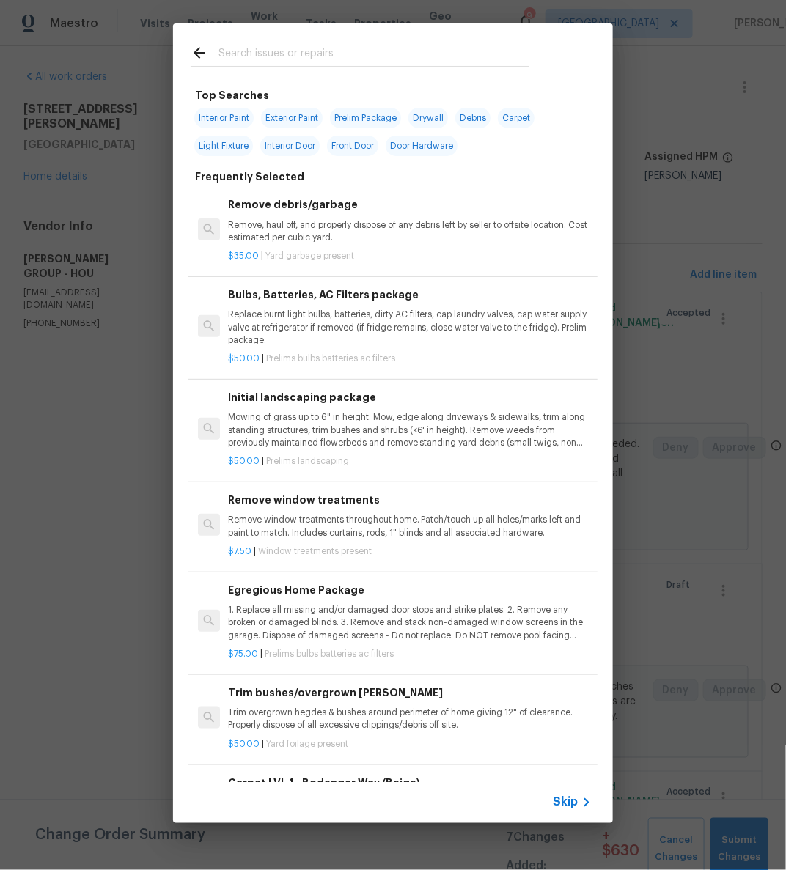
click at [340, 48] on input "text" at bounding box center [374, 55] width 311 height 22
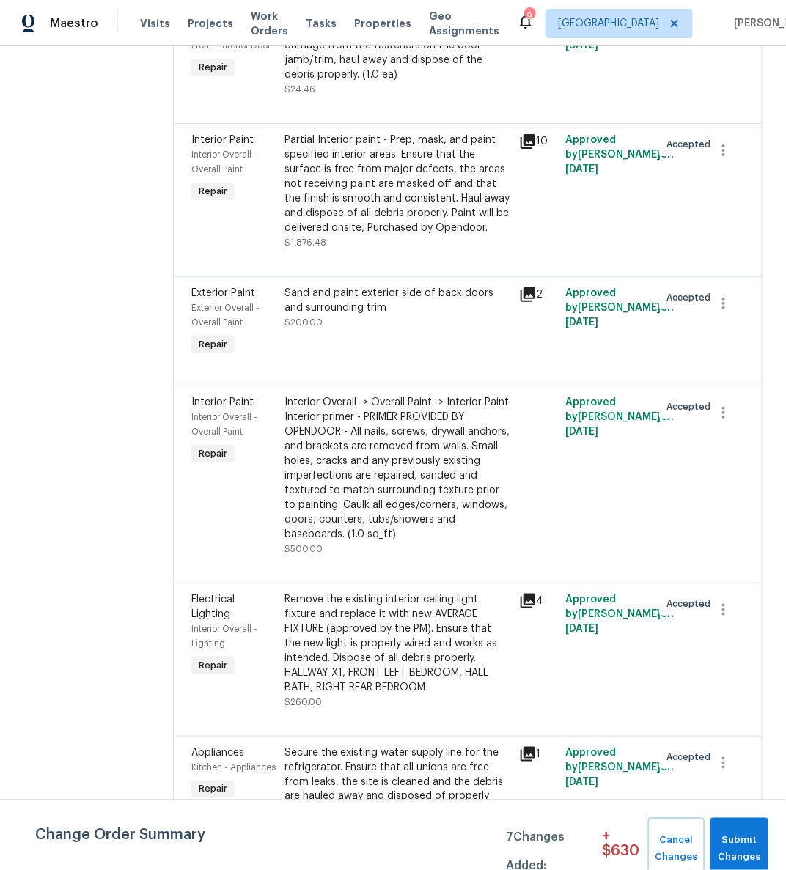
scroll to position [2633, 0]
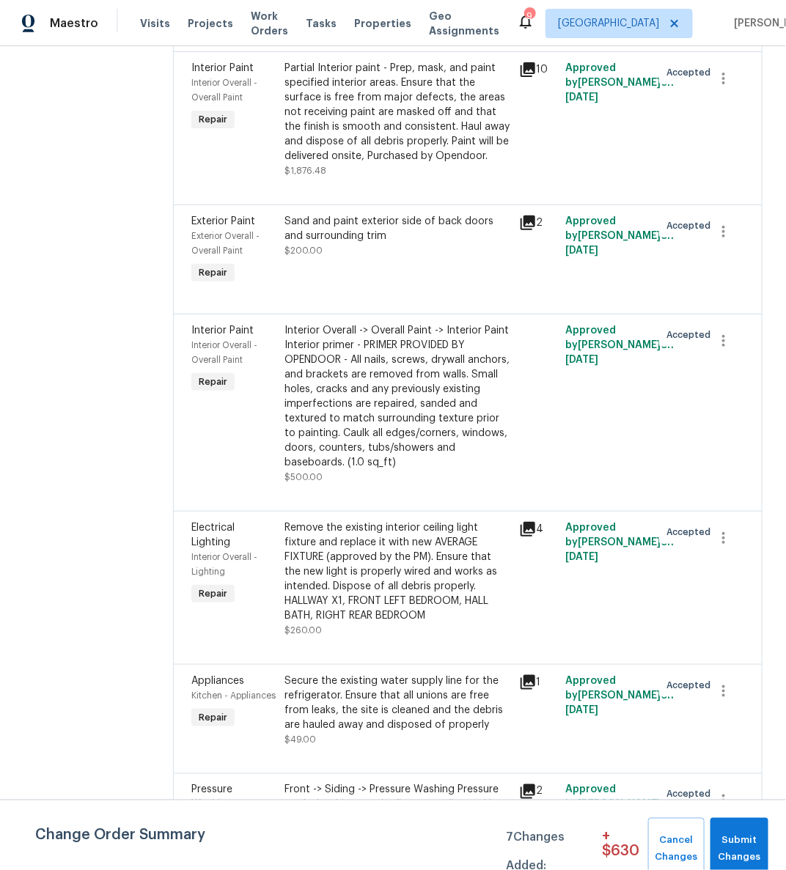
click at [378, 567] on div "Remove the existing interior ceiling light fixture and replace it with new AVER…" at bounding box center [397, 572] width 225 height 103
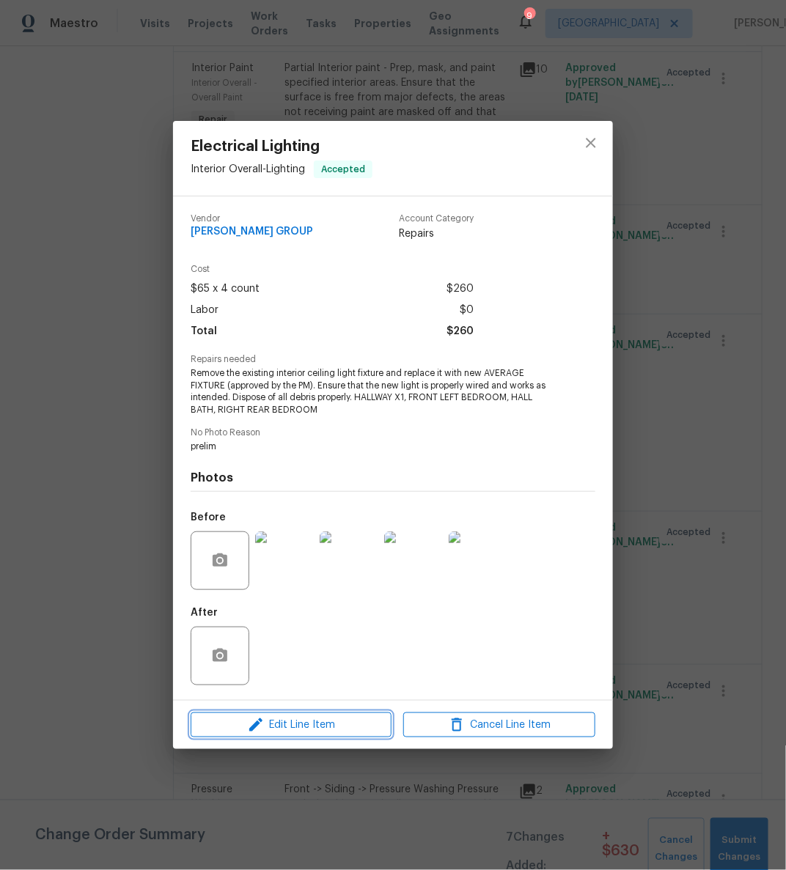
click at [311, 719] on span "Edit Line Item" at bounding box center [291, 725] width 192 height 18
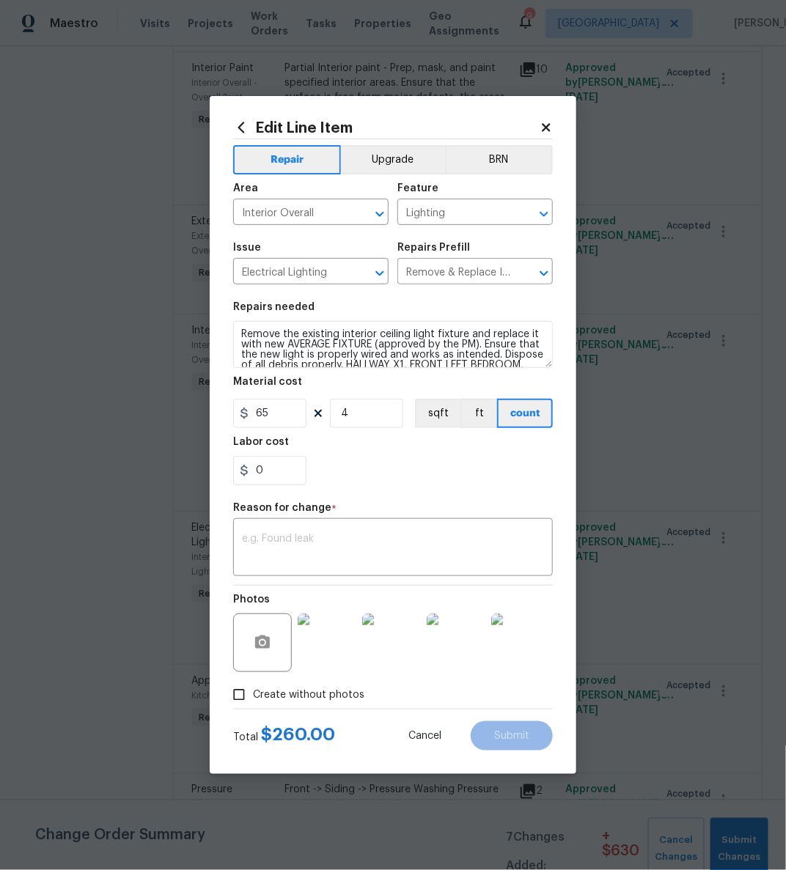
scroll to position [21, 0]
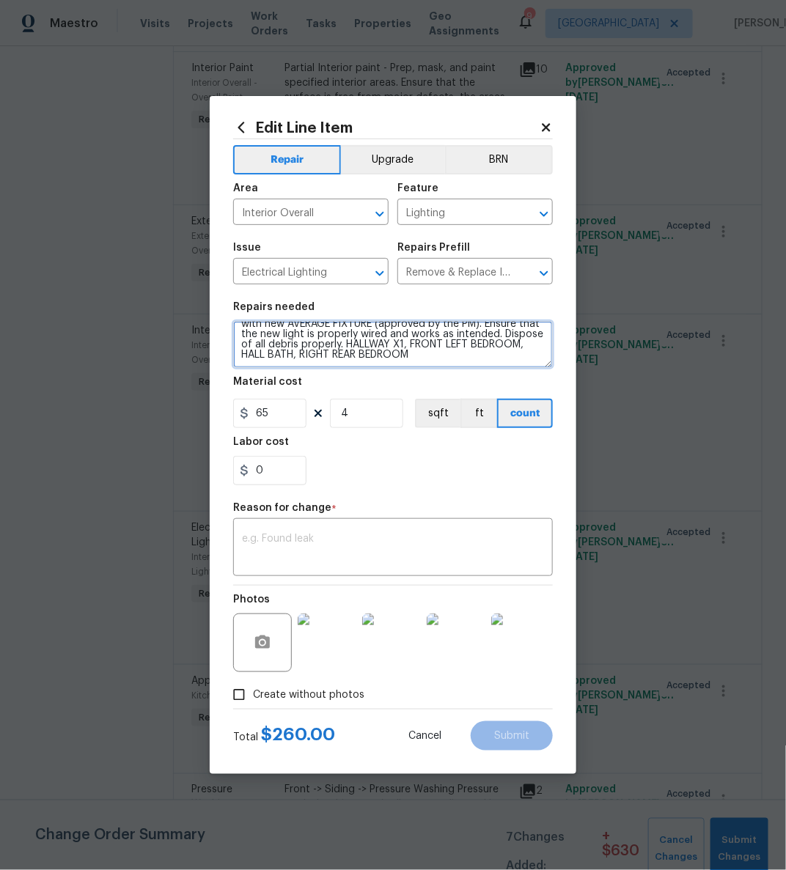
click at [490, 354] on textarea "Remove the existing interior ceiling light fixture and replace it with new AVER…" at bounding box center [393, 344] width 320 height 47
type textarea "Remove the existing interior ceiling light fixture and replace it with new AVER…"
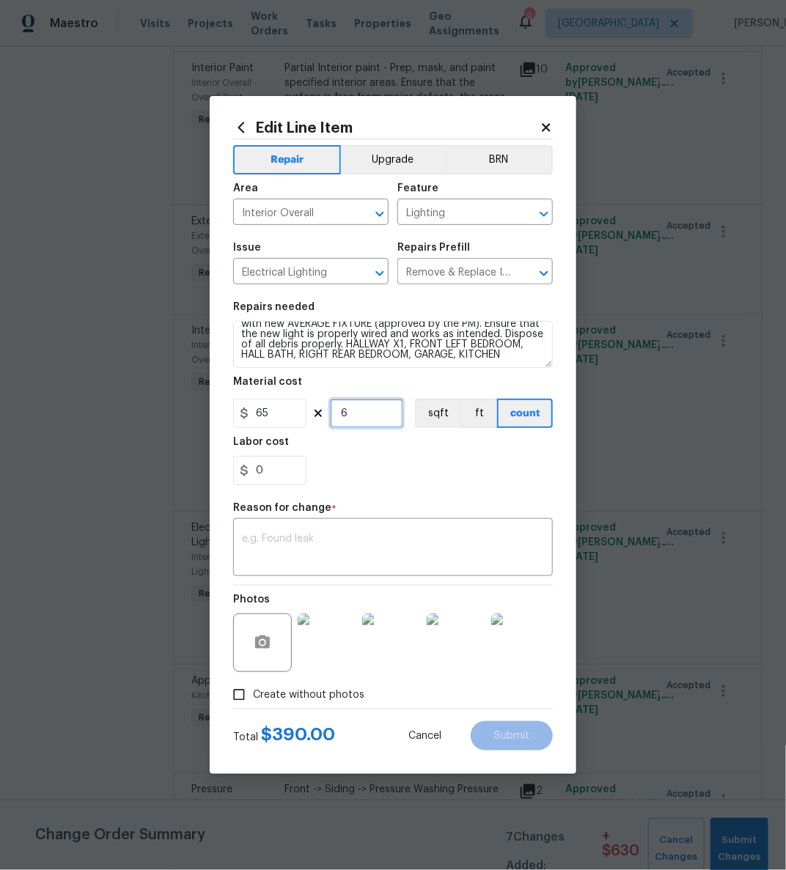
type input "6"
click at [483, 533] on div "x ​" at bounding box center [393, 549] width 320 height 54
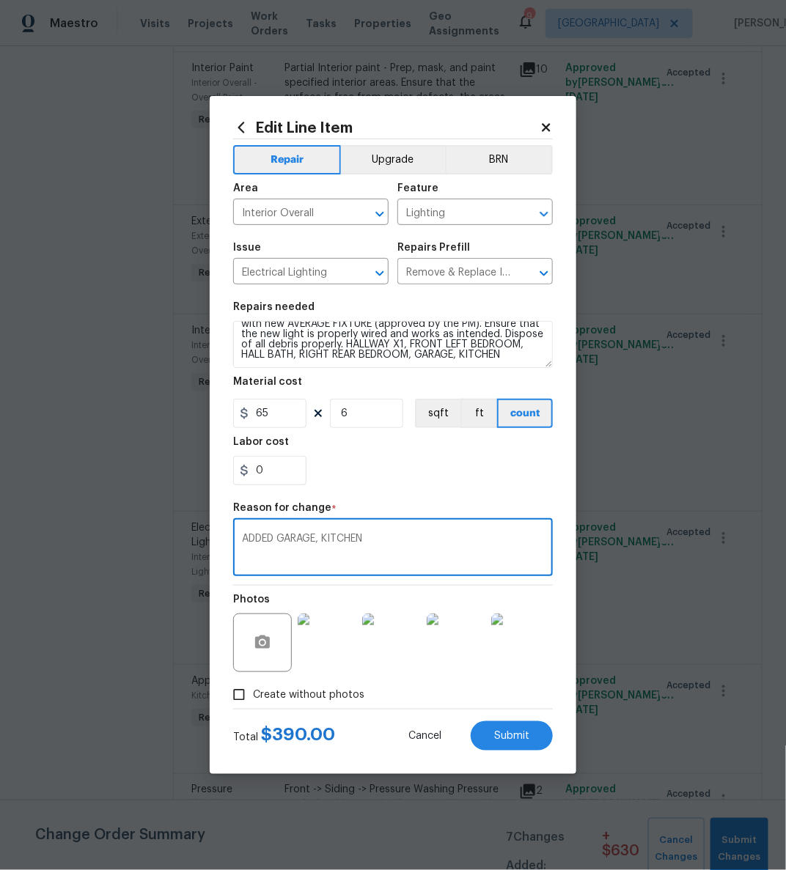
type textarea "ADDED GARAGE, KITCHEN"
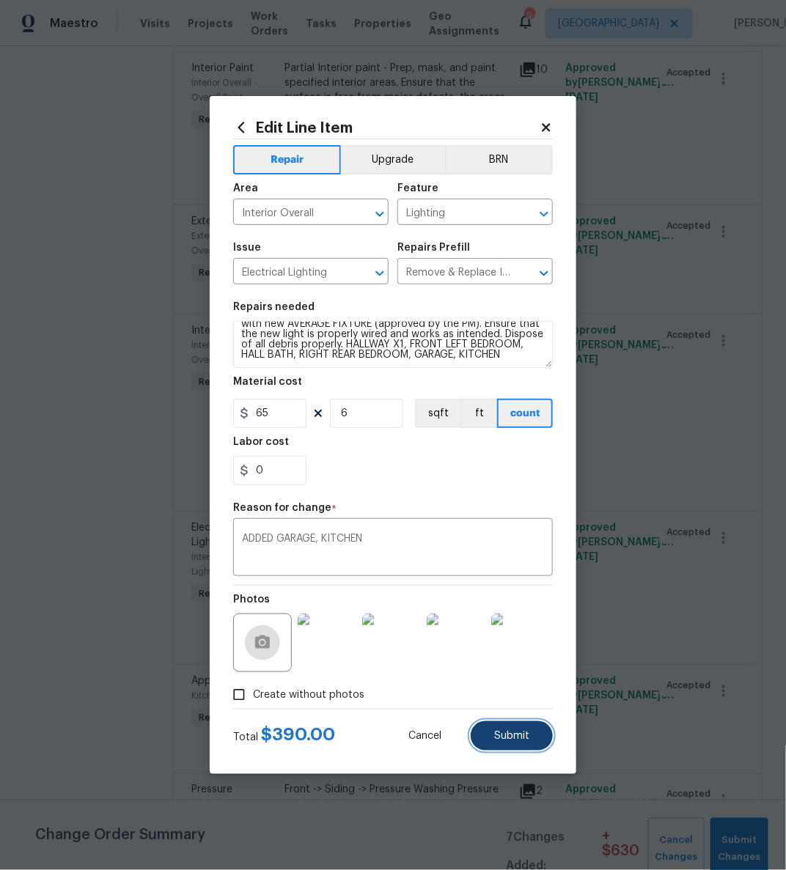
click at [516, 729] on button "Submit" at bounding box center [512, 736] width 82 height 29
type textarea "Remove the existing interior ceiling light fixture and replace it with new AVER…"
type input "4"
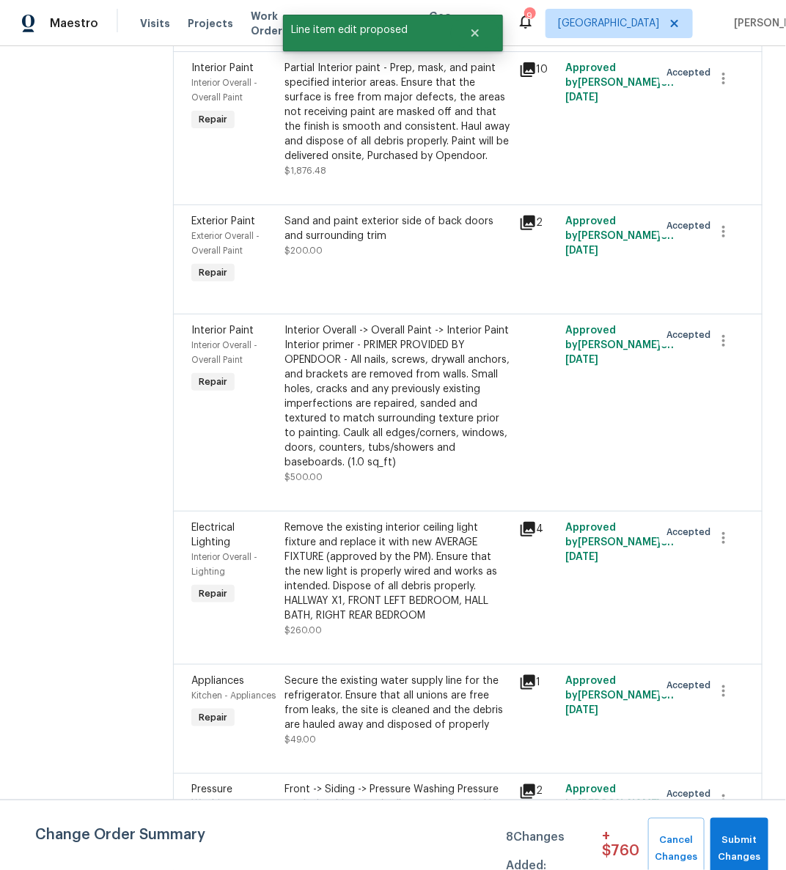
scroll to position [0, 0]
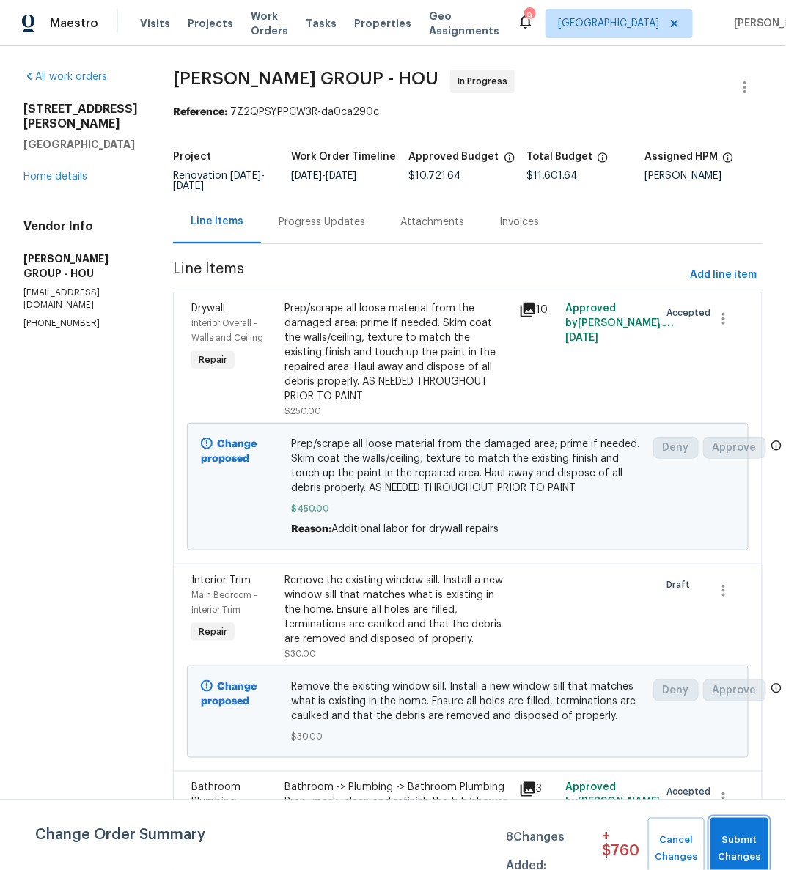
click at [733, 843] on span "Submit Changes" at bounding box center [739, 850] width 43 height 34
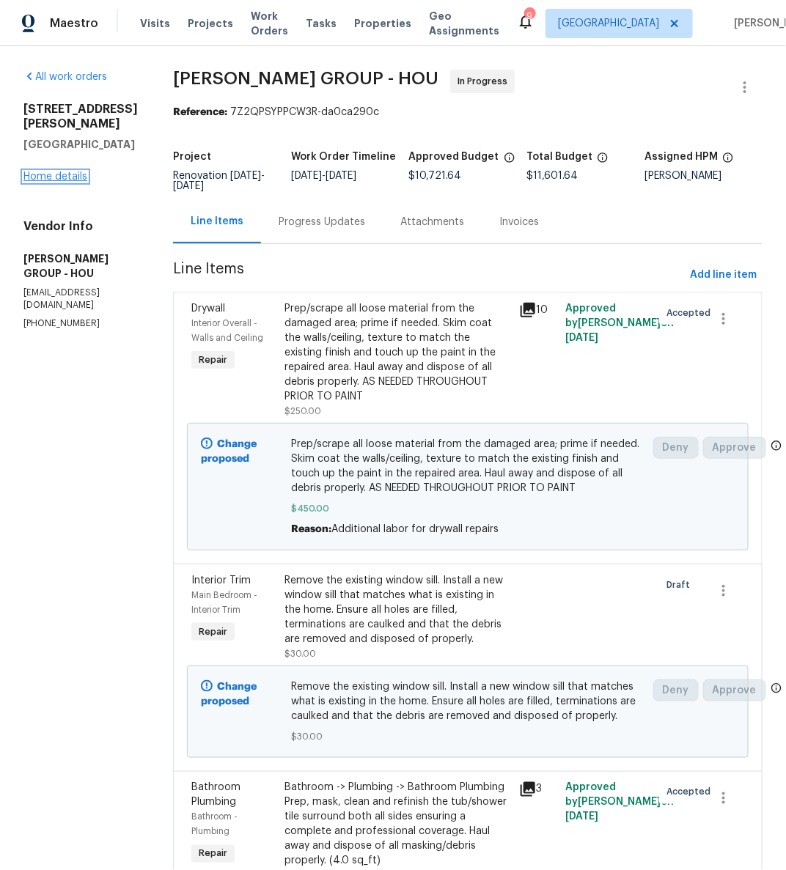
click at [58, 172] on link "Home details" at bounding box center [55, 177] width 64 height 10
